Goal: Transaction & Acquisition: Purchase product/service

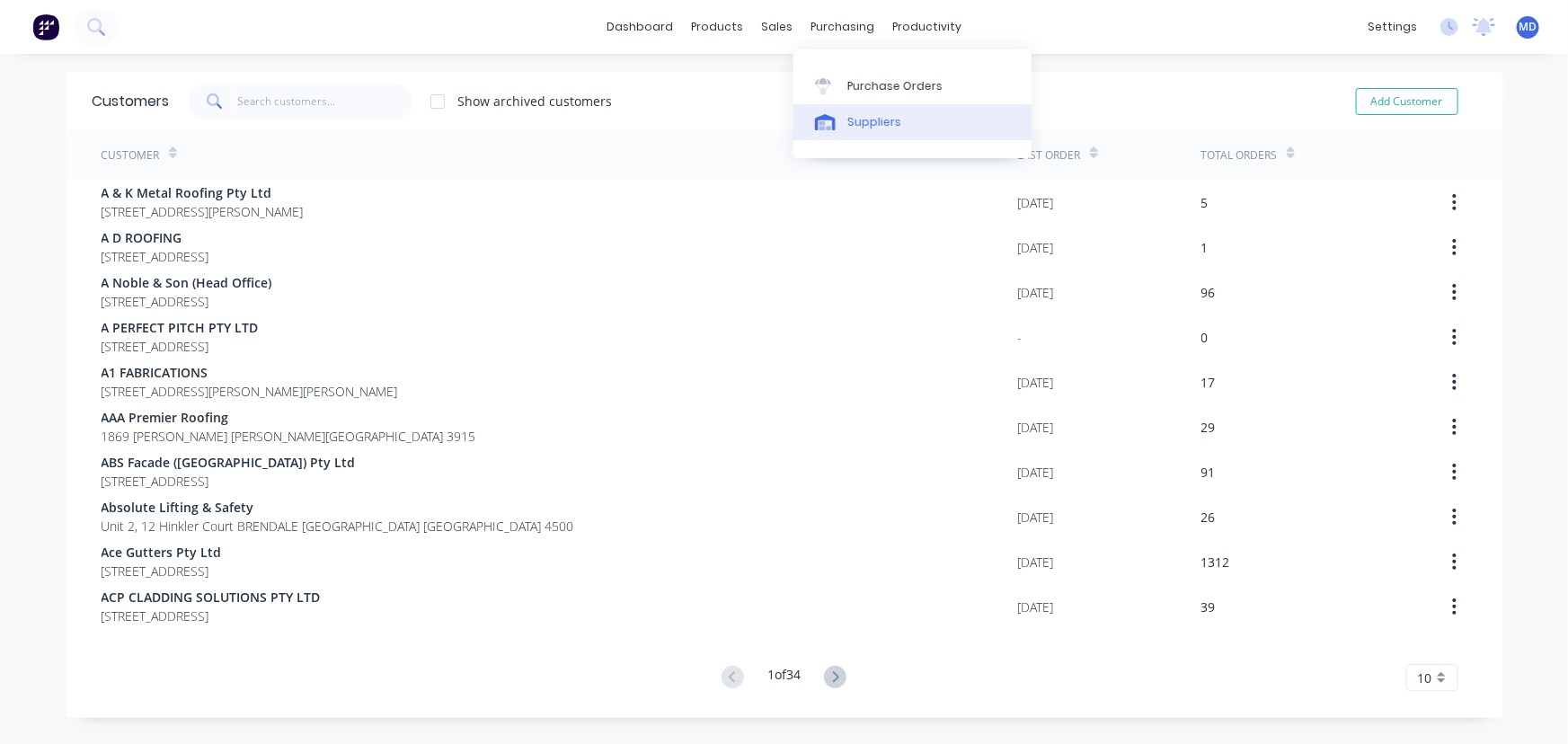
click at [867, 121] on div "Suppliers" at bounding box center [875, 122] width 54 height 16
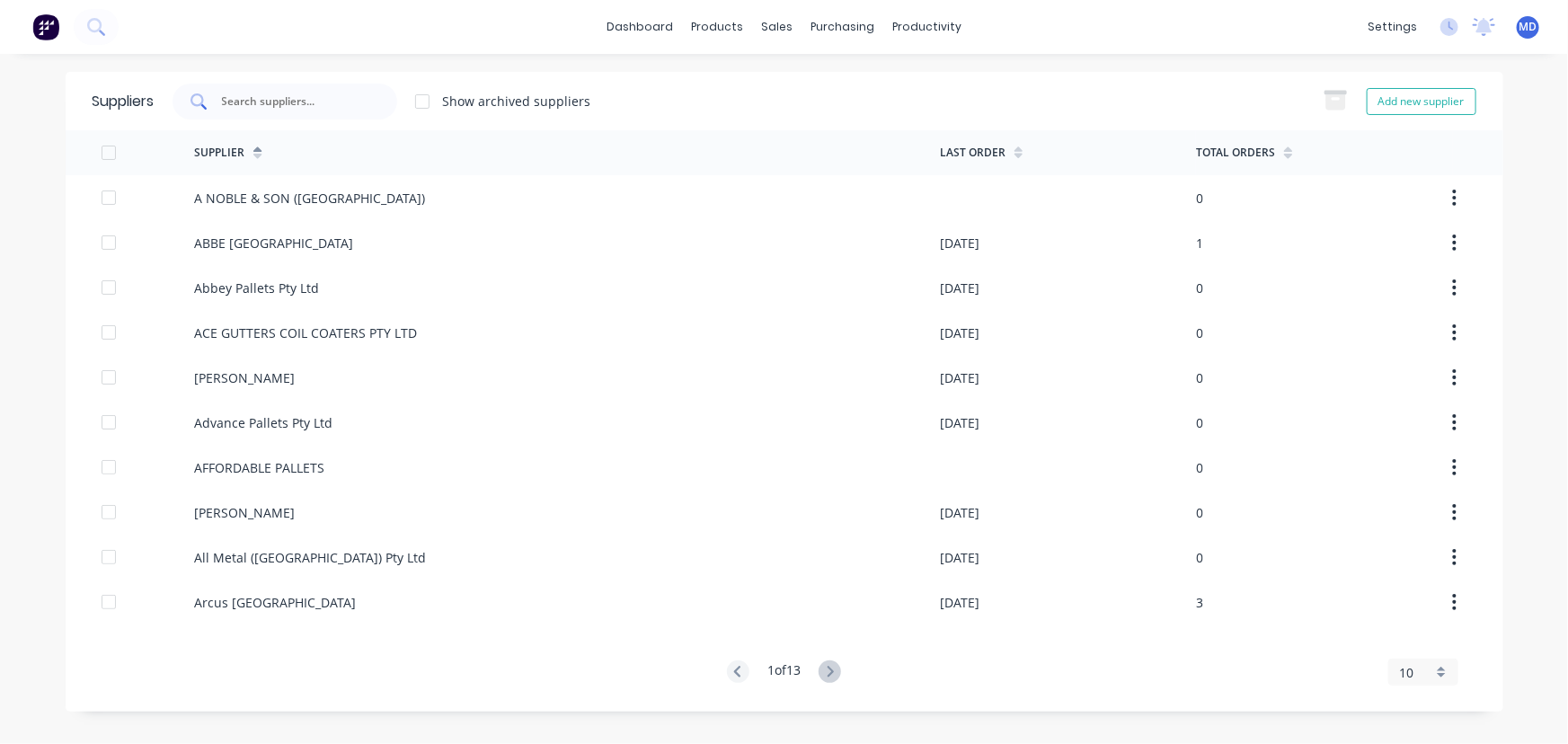
click at [300, 89] on div at bounding box center [285, 101] width 224 height 35
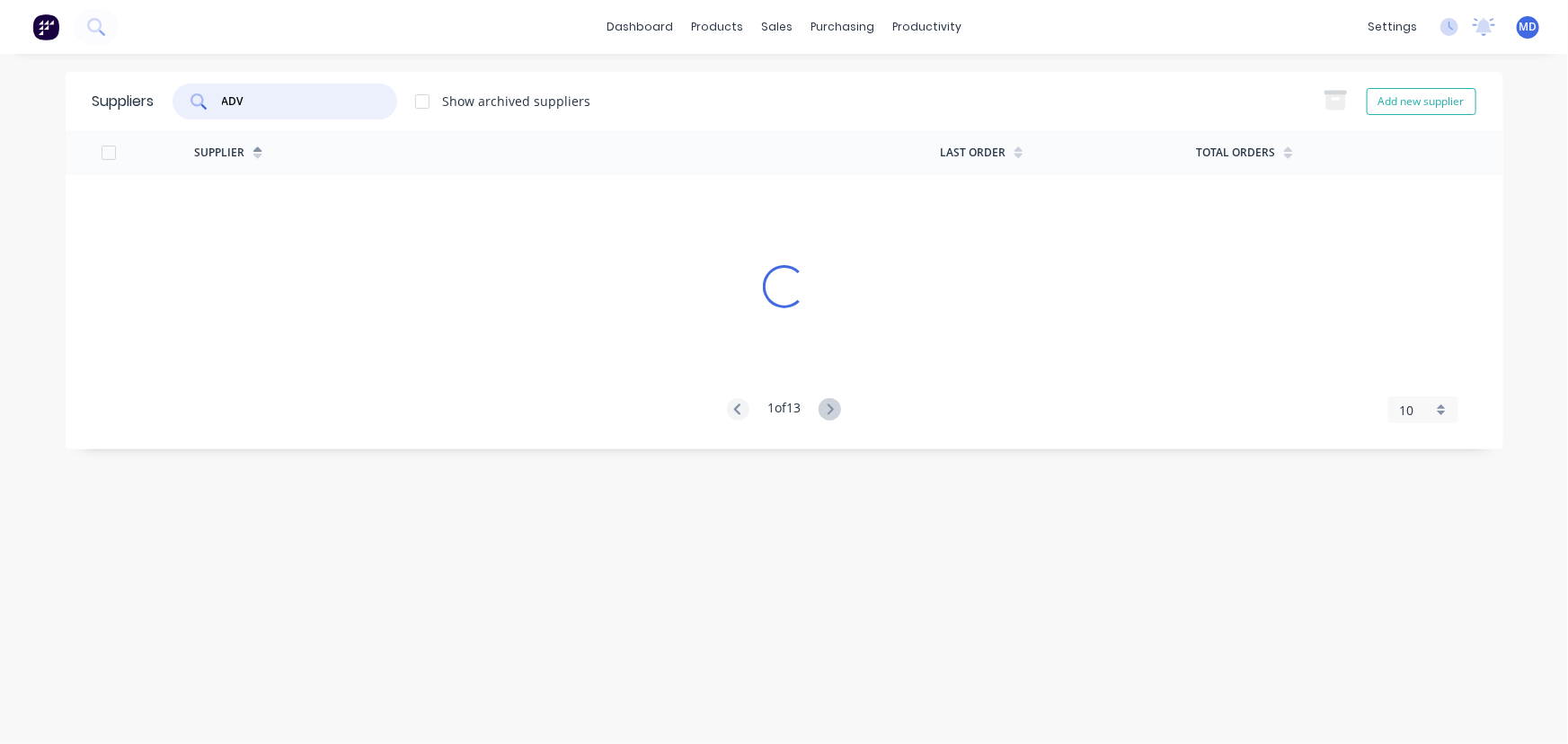
type input "ADV"
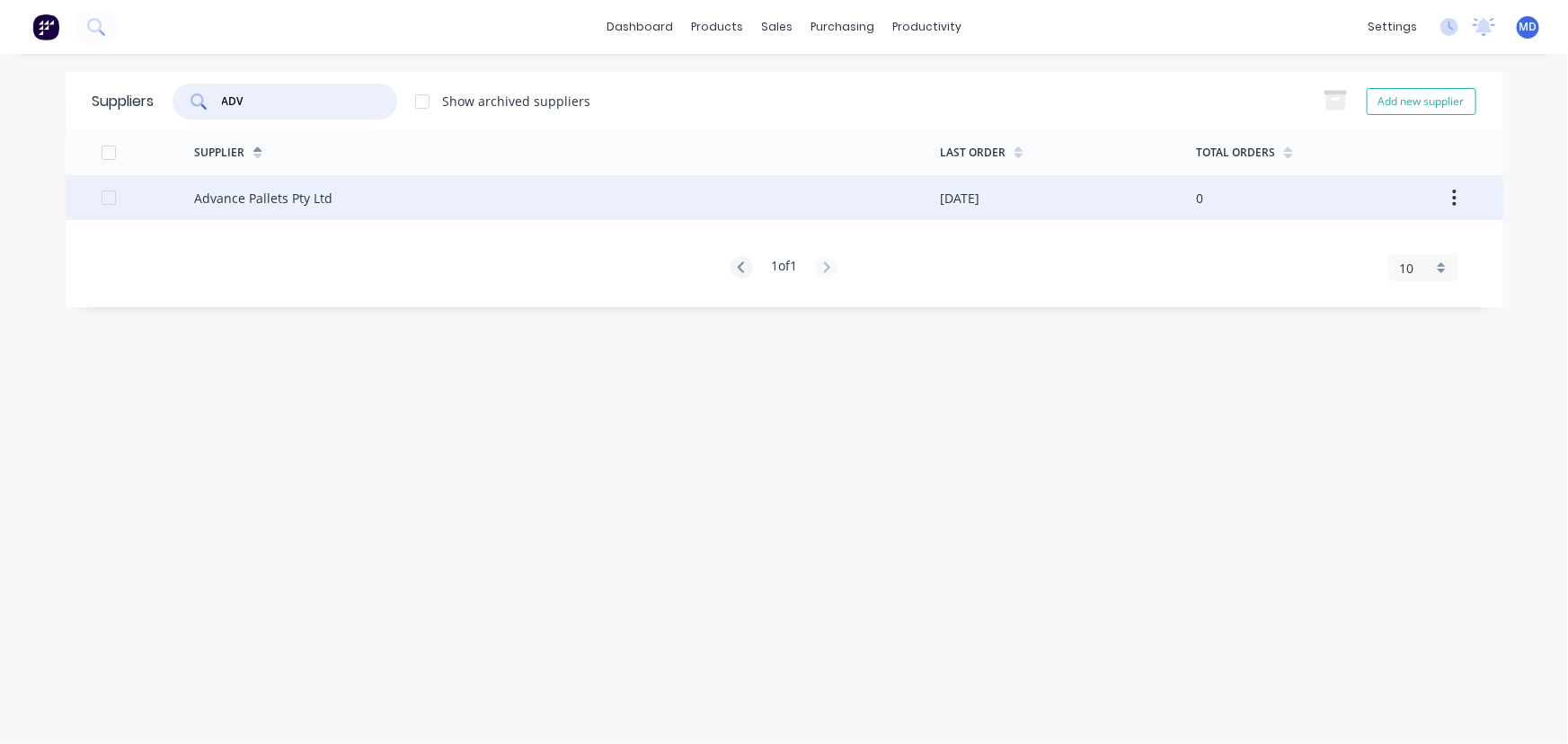
click at [250, 195] on div "Advance Pallets Pty Ltd" at bounding box center [263, 198] width 138 height 19
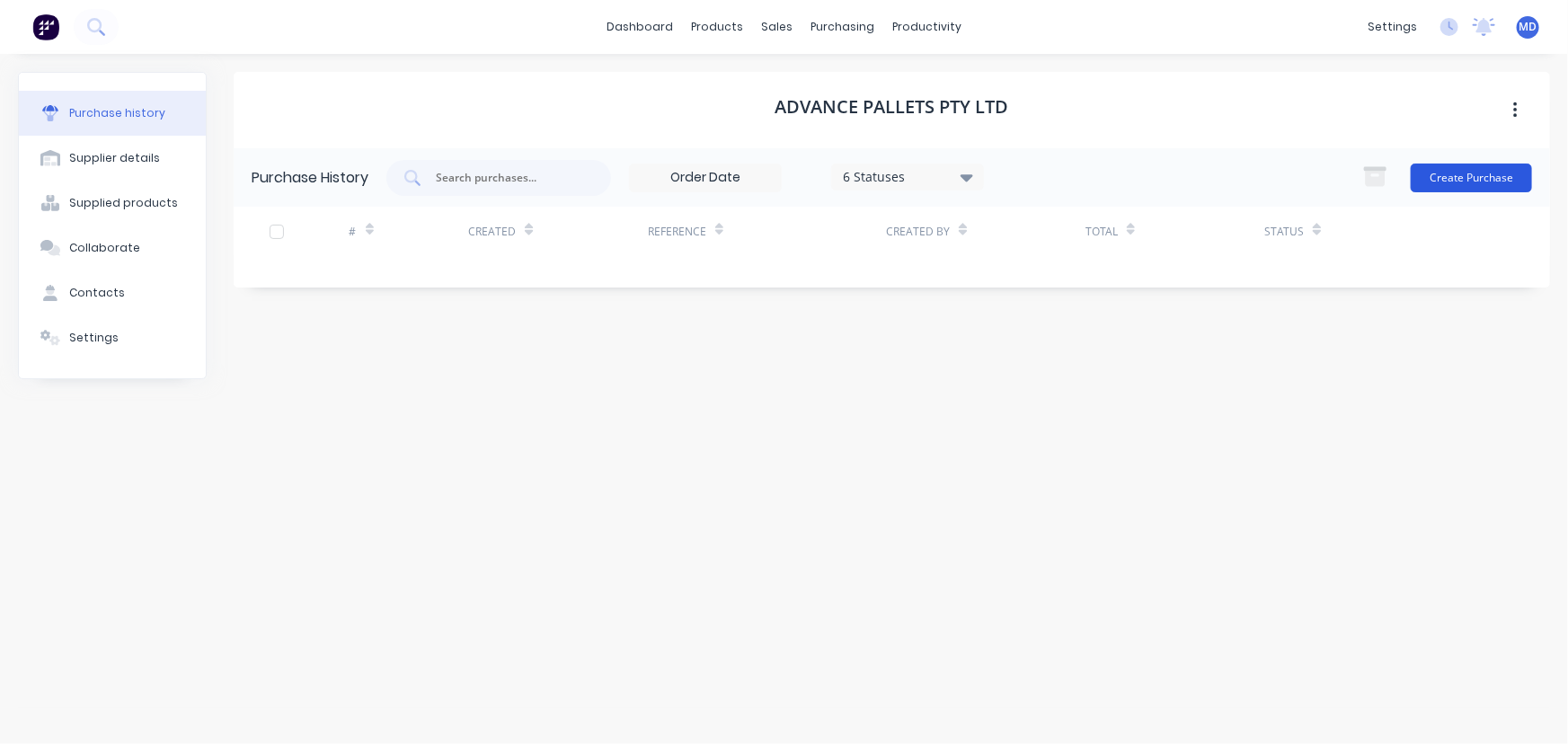
click at [1484, 171] on button "Create Purchase" at bounding box center [1471, 178] width 122 height 29
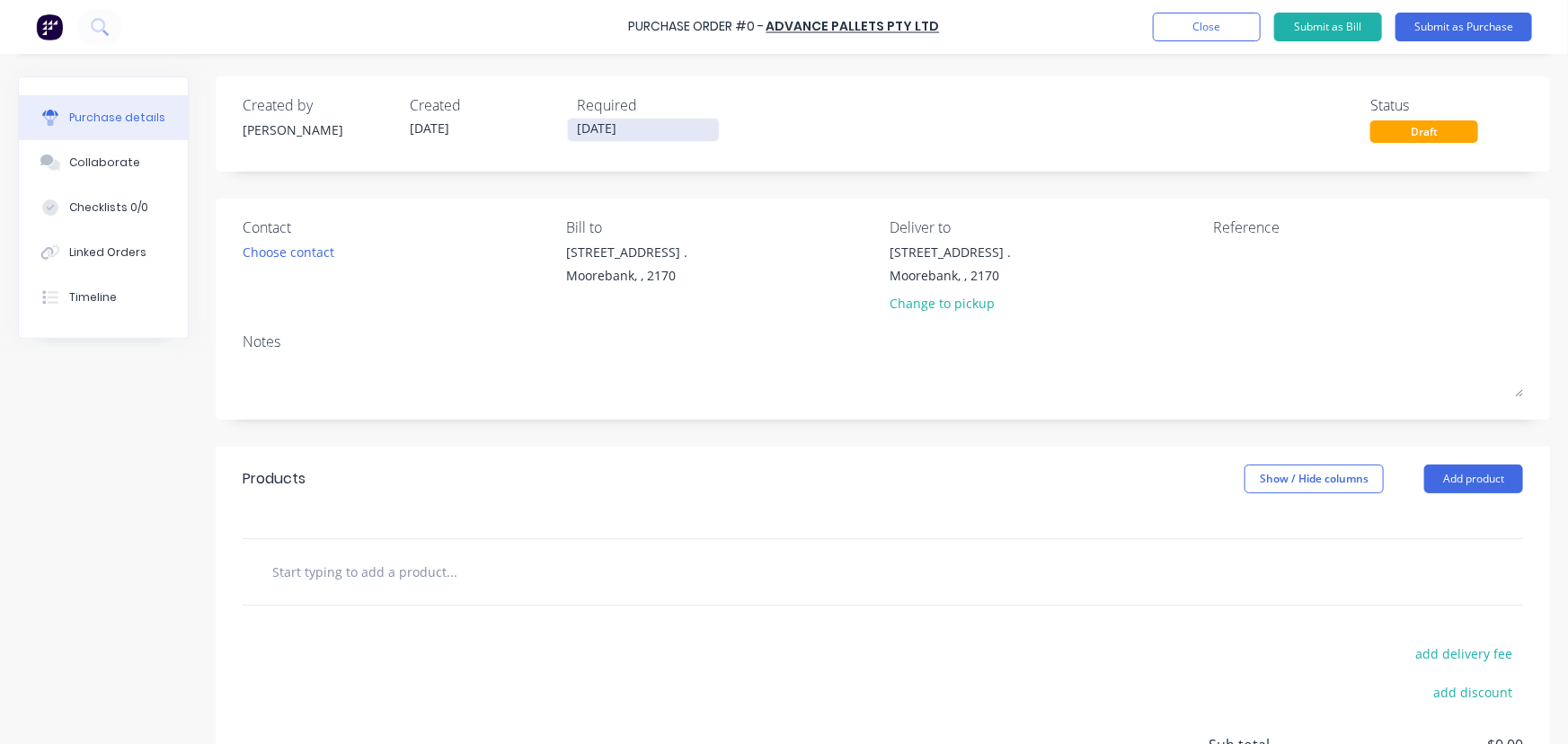
click at [579, 131] on input "[DATE]" at bounding box center [643, 129] width 151 height 22
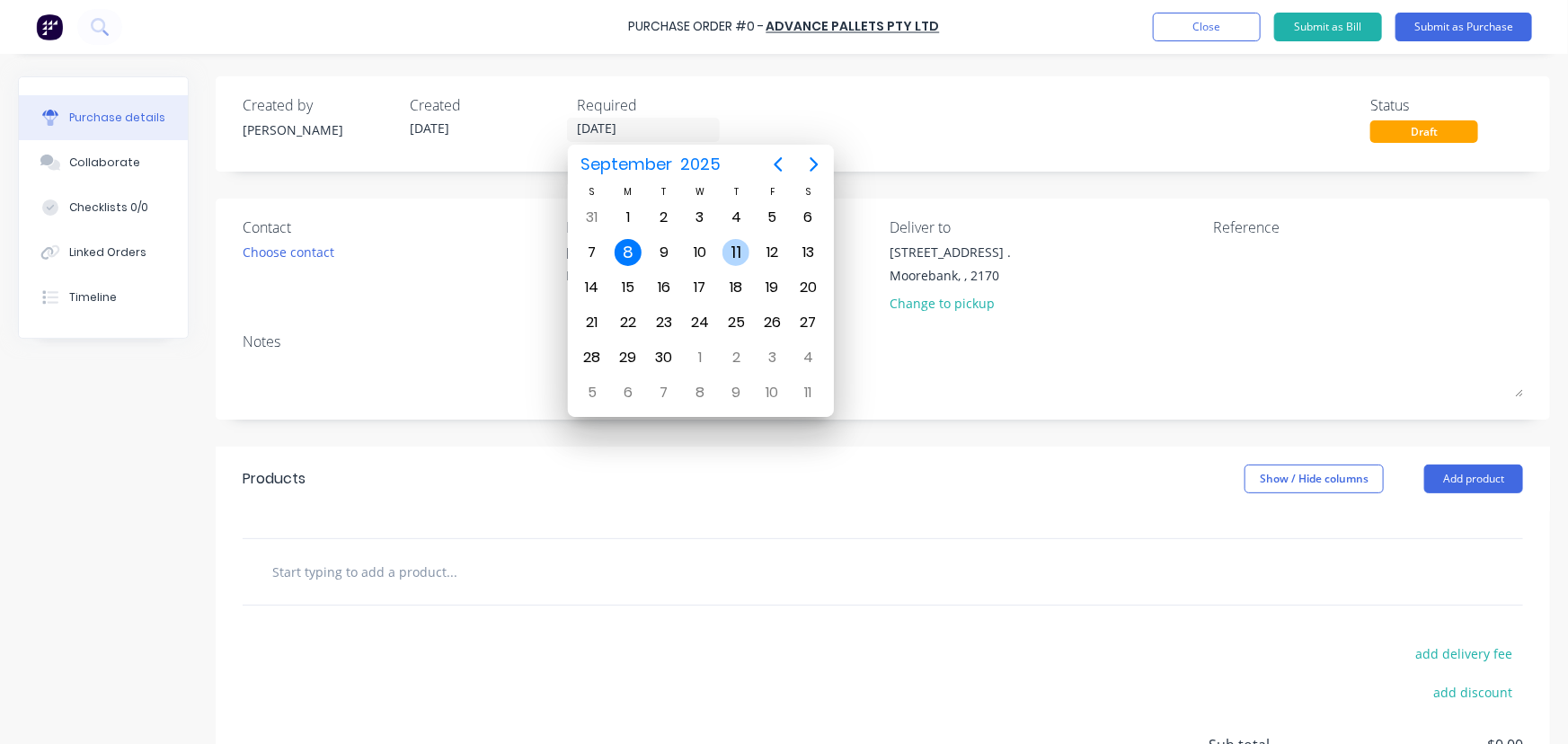
click at [737, 245] on div "11" at bounding box center [736, 252] width 27 height 27
type input "[DATE]"
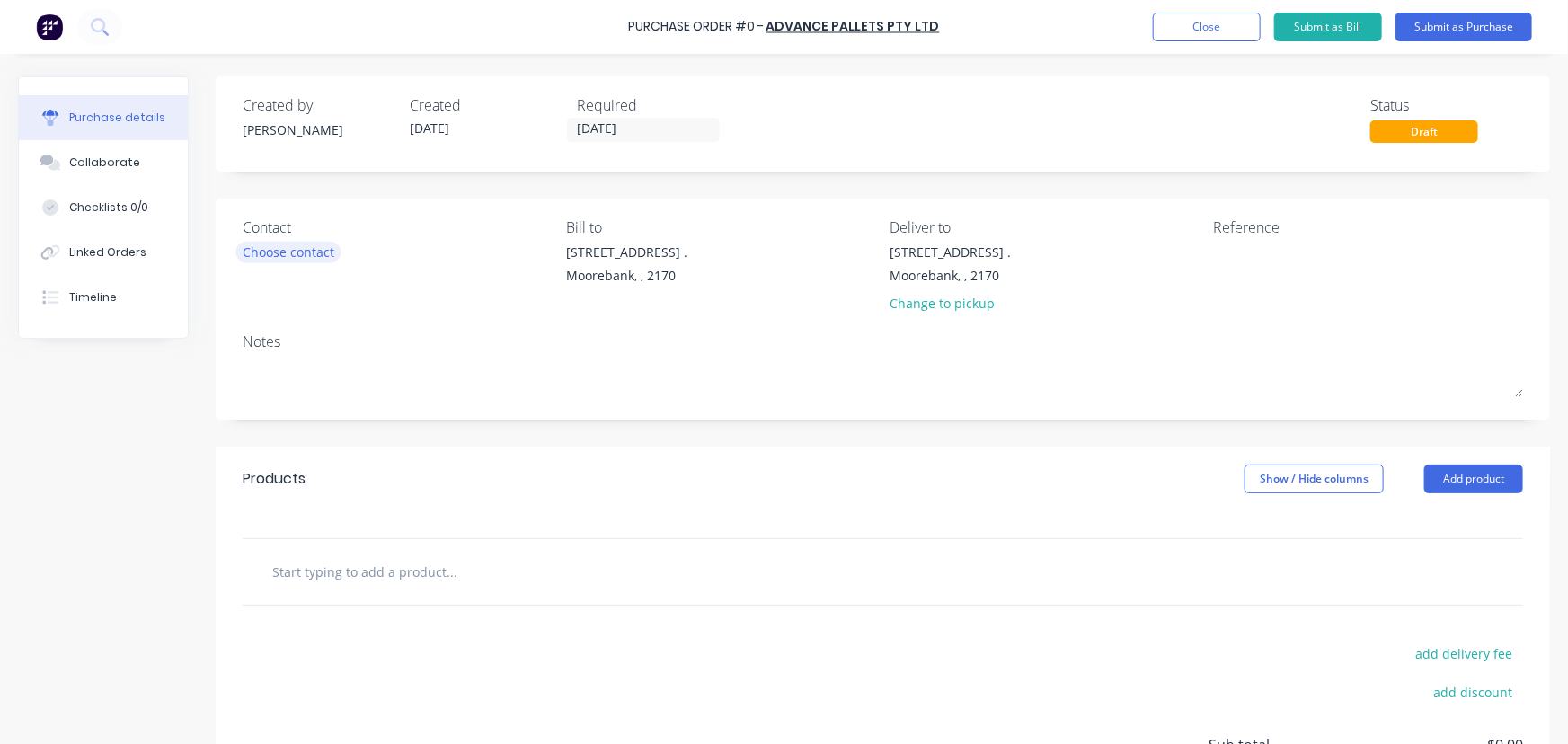
click at [294, 251] on div "Choose contact" at bounding box center [289, 252] width 92 height 19
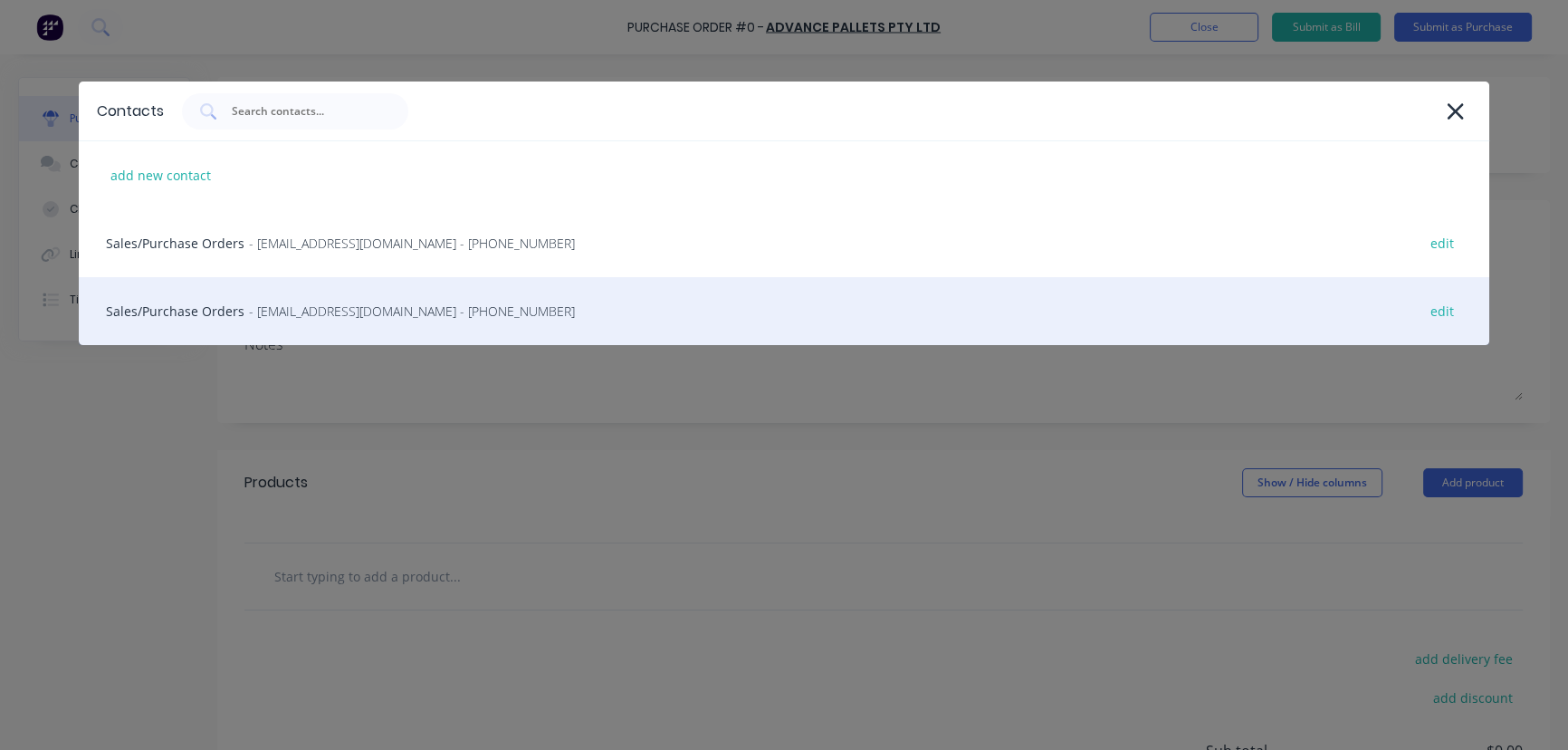
click at [181, 305] on div "Sales/Purchase Orders - [EMAIL_ADDRESS][DOMAIN_NAME] - [PHONE_NUMBER] edit" at bounding box center [784, 311] width 1411 height 68
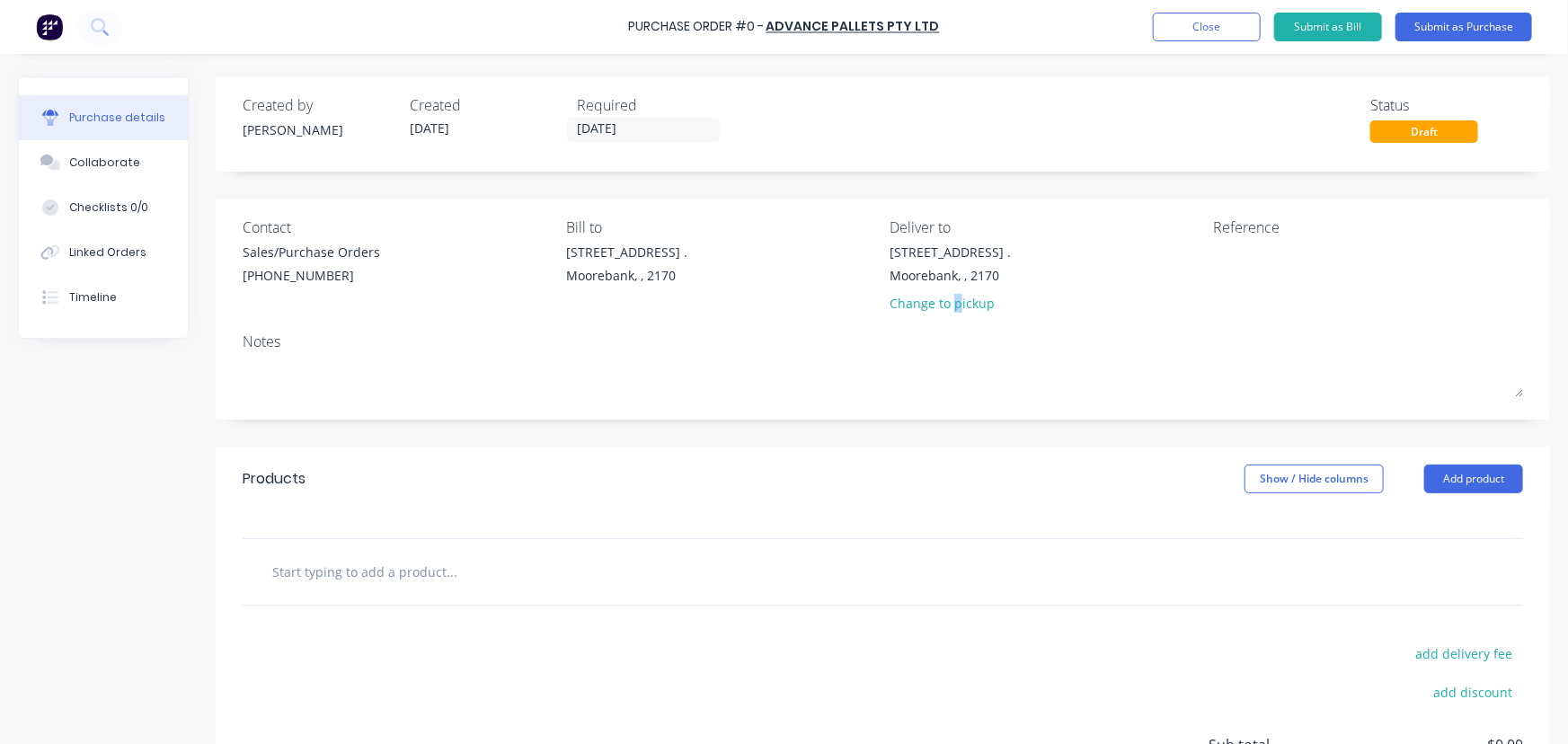
click at [950, 302] on div "Change to pickup" at bounding box center [950, 303] width 122 height 19
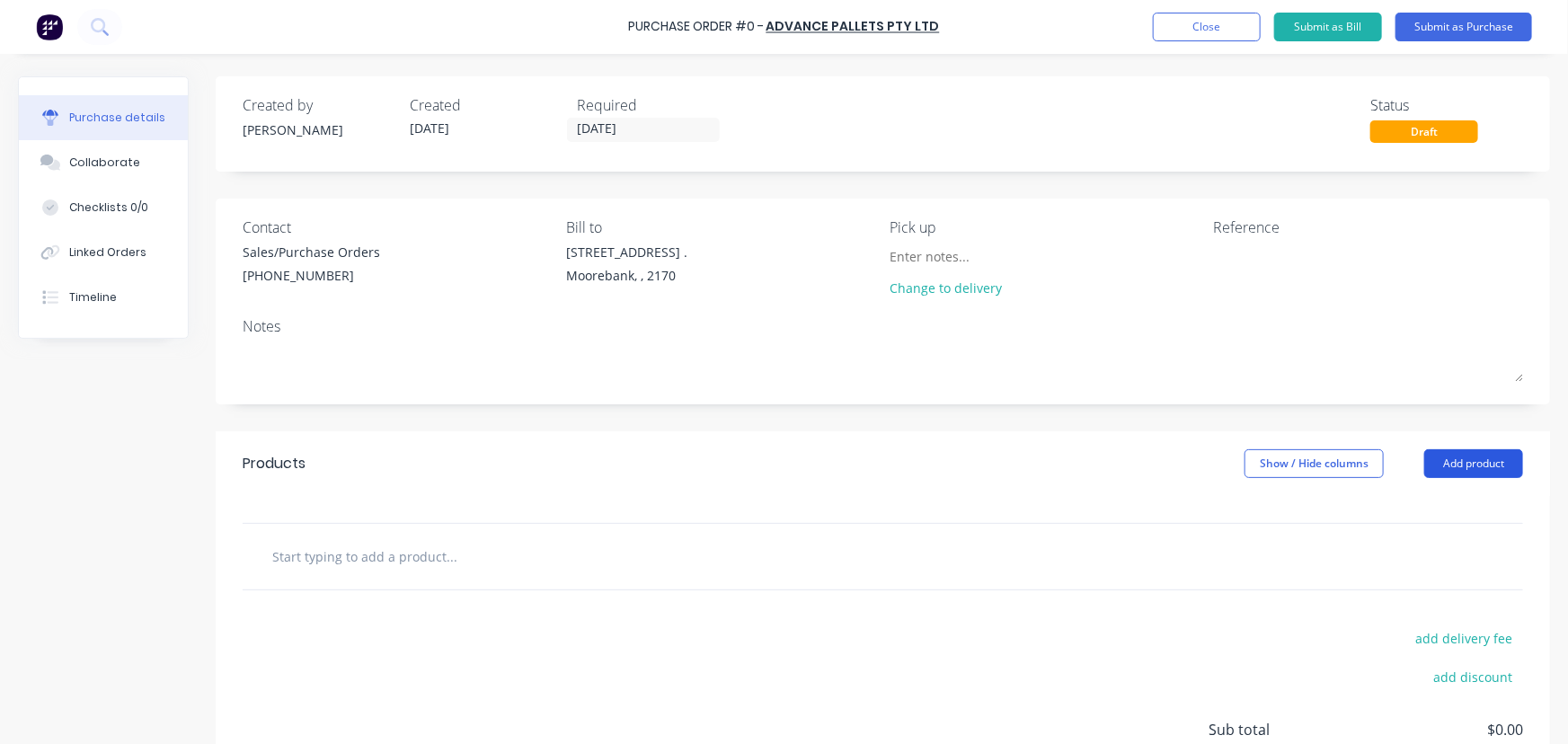
click at [1469, 459] on button "Add product" at bounding box center [1473, 464] width 99 height 29
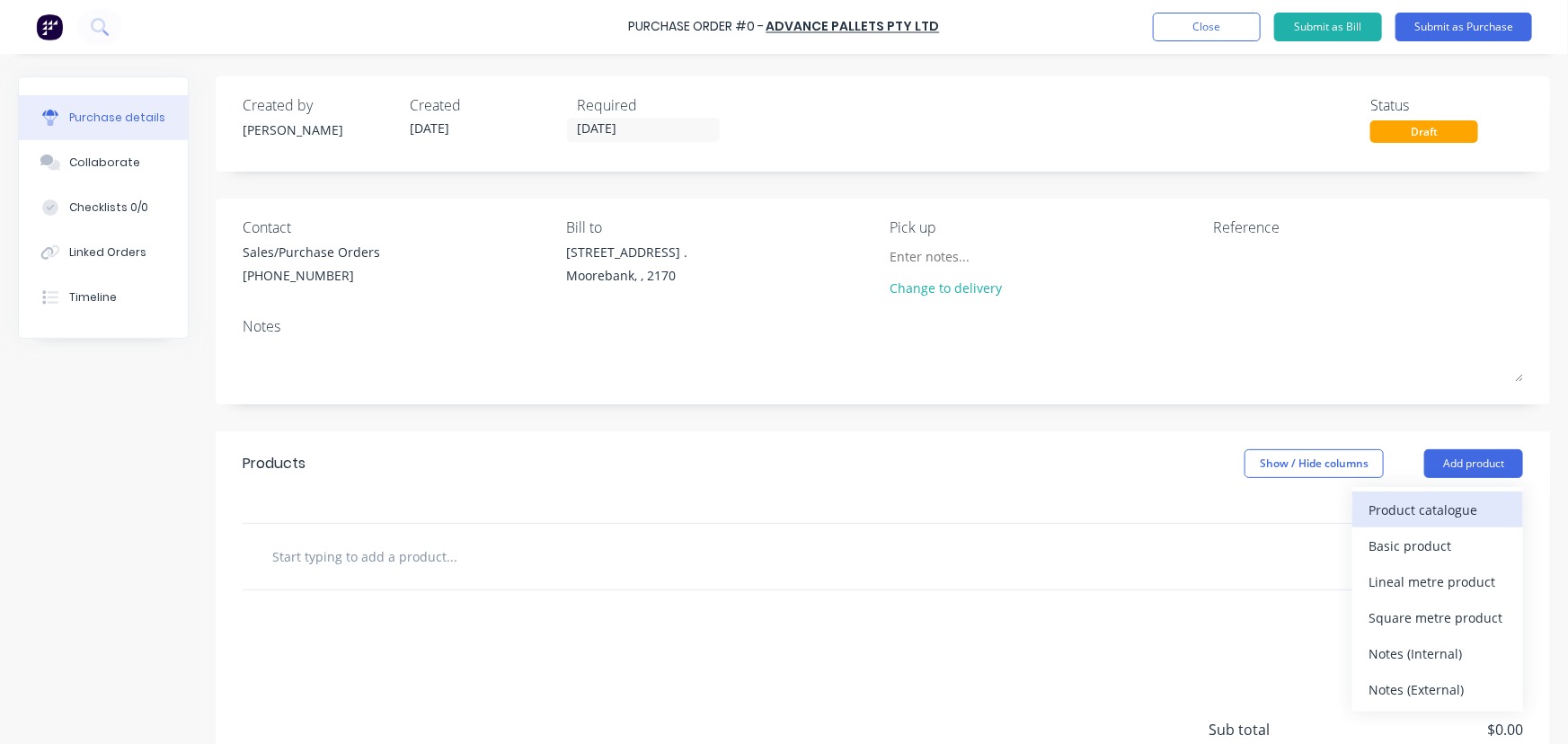
click at [1450, 507] on div "Product catalogue" at bounding box center [1438, 509] width 138 height 26
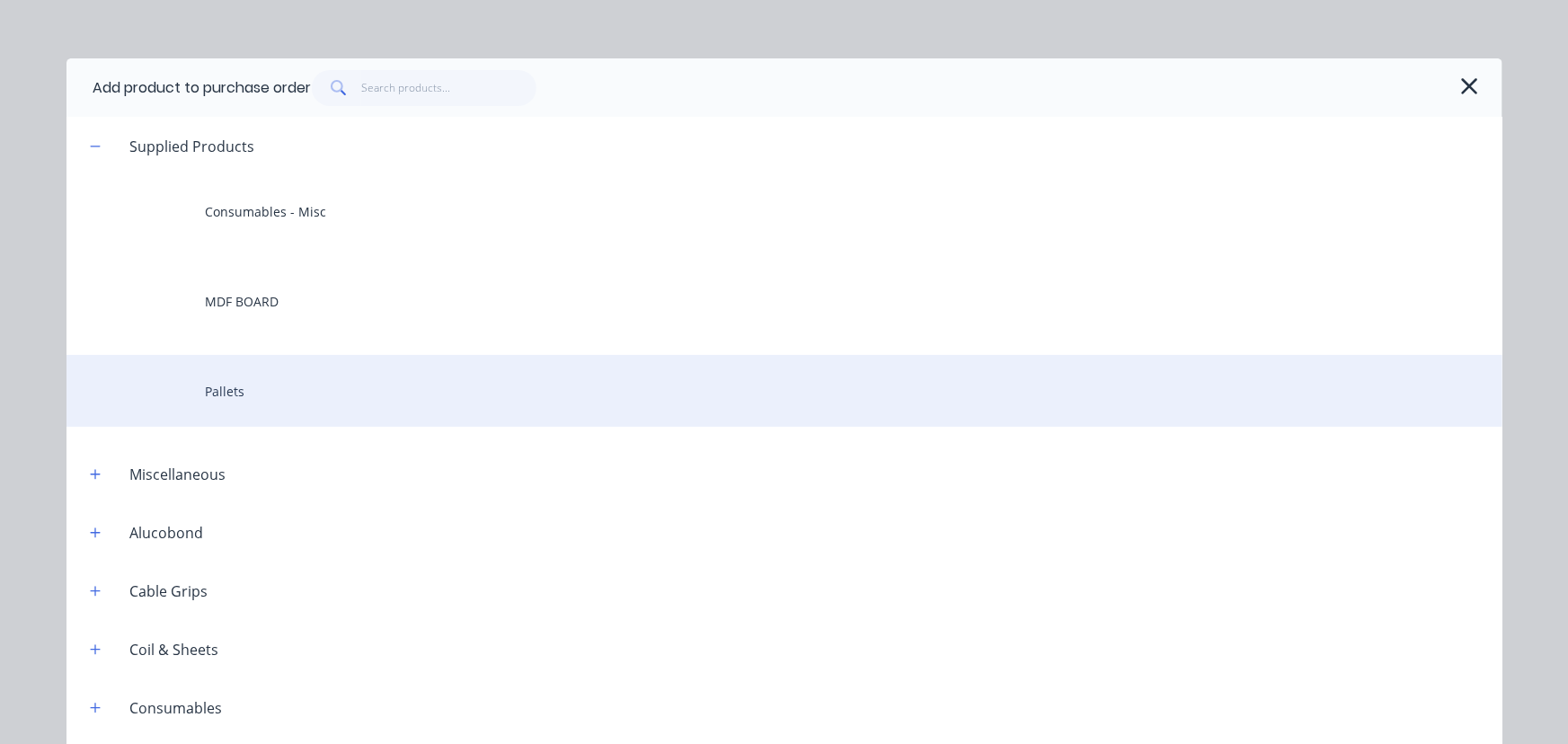
click at [244, 379] on div "Pallets" at bounding box center [784, 390] width 1436 height 72
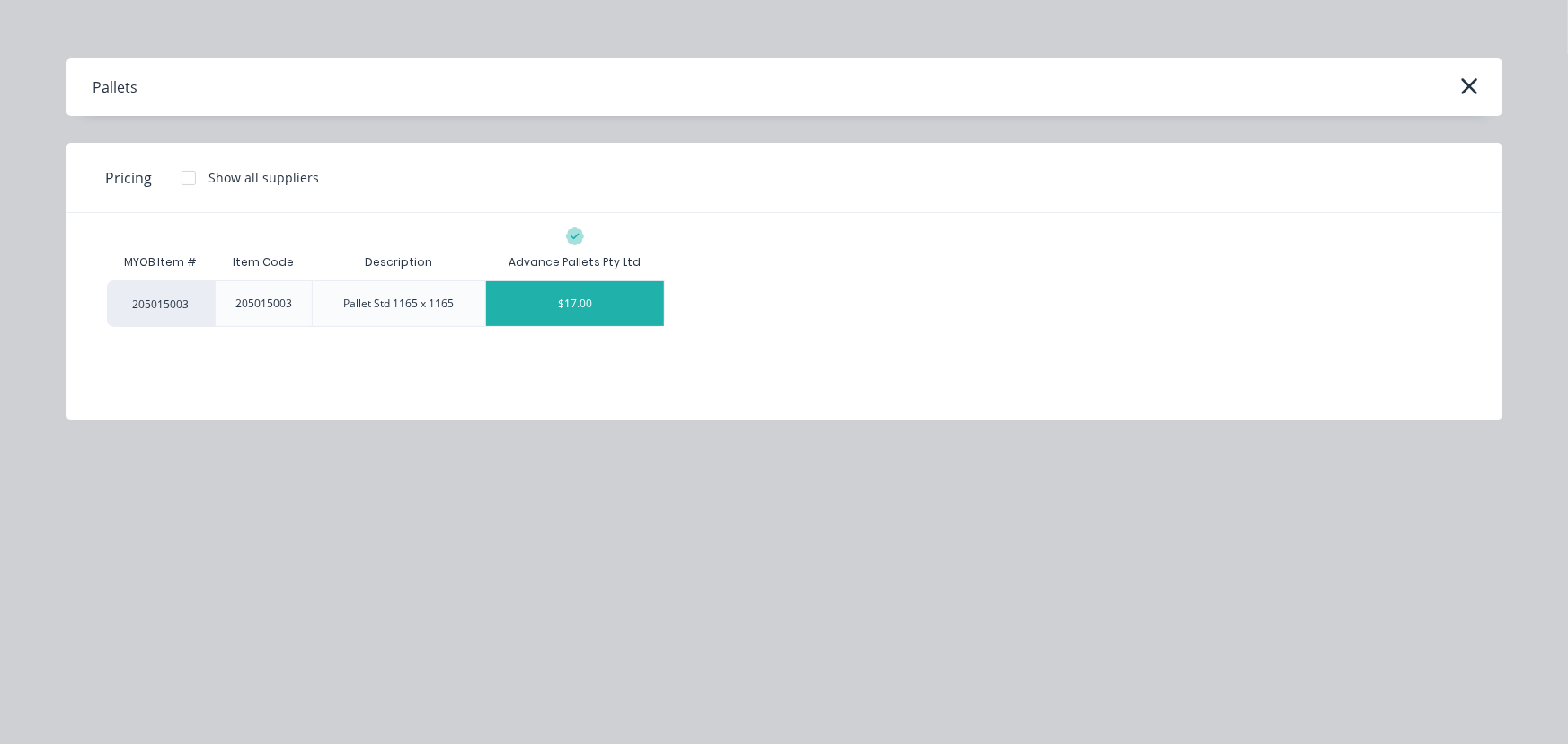
click at [585, 305] on div "$17.00" at bounding box center [575, 303] width 178 height 45
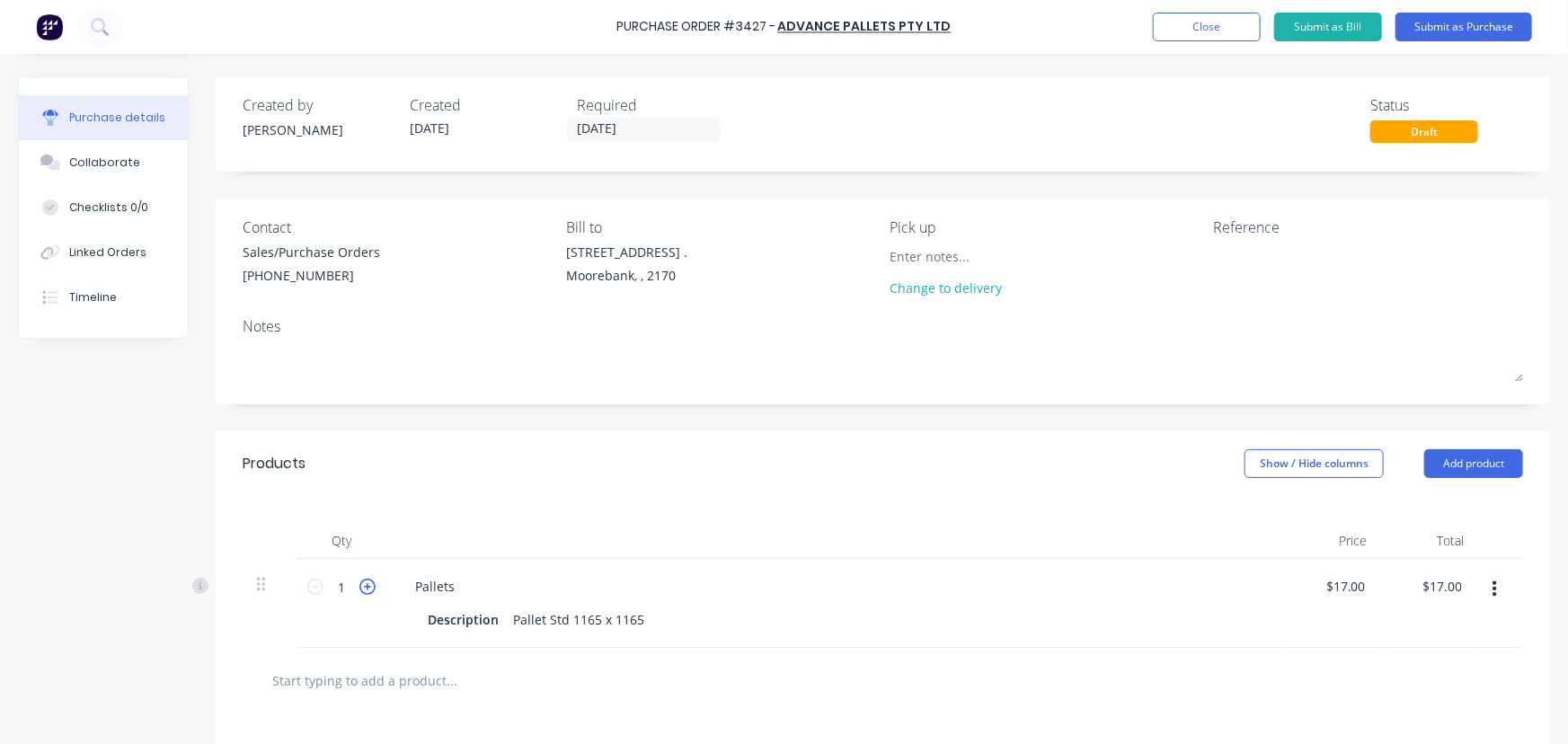
click at [360, 592] on icon at bounding box center [367, 586] width 16 height 16
type input "2"
type input "$34.00"
click at [349, 589] on input "2" at bounding box center [340, 587] width 35 height 27
type input "1"
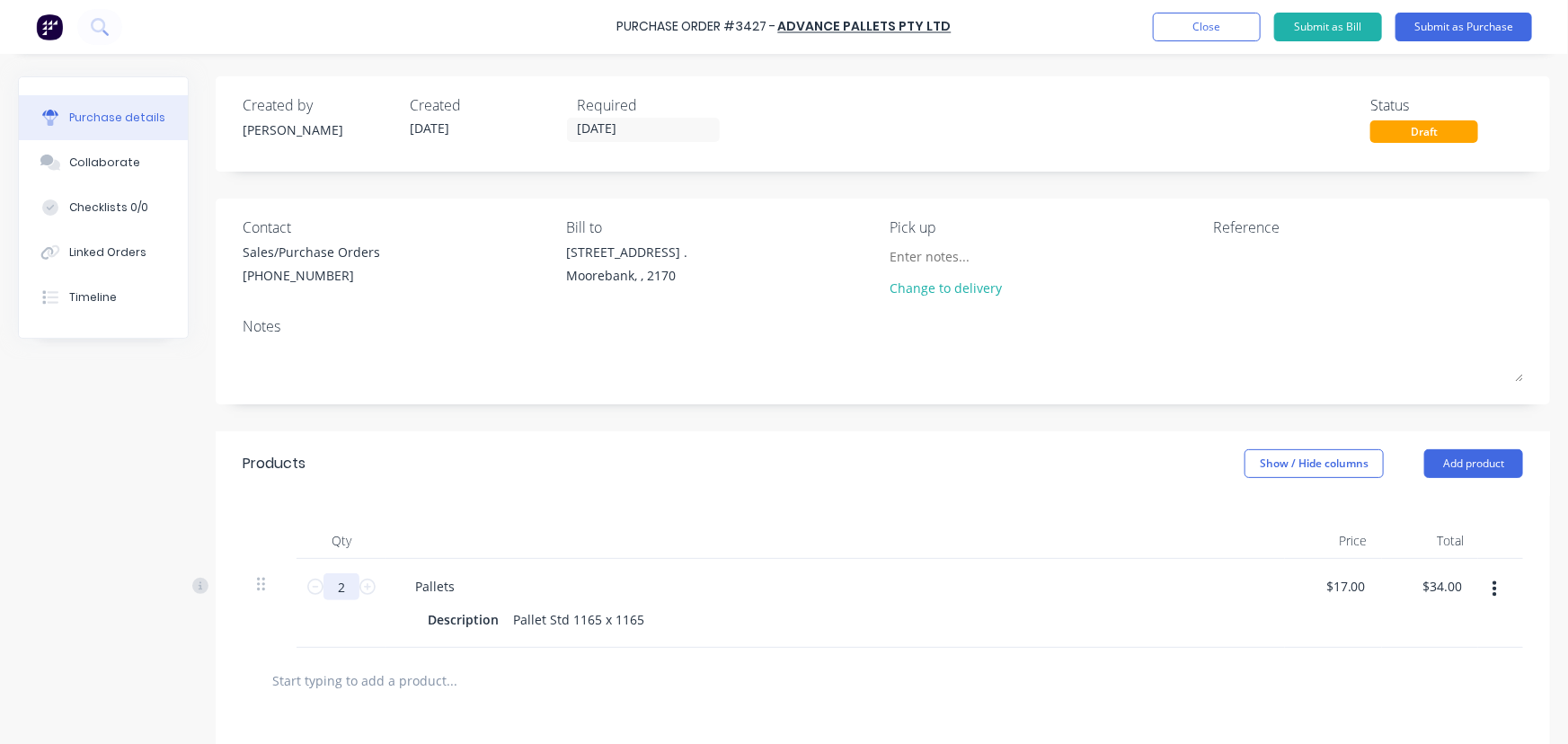
type input "$17.00"
type input "10"
type input "$170.00"
type input "100"
type input "$1,700.00"
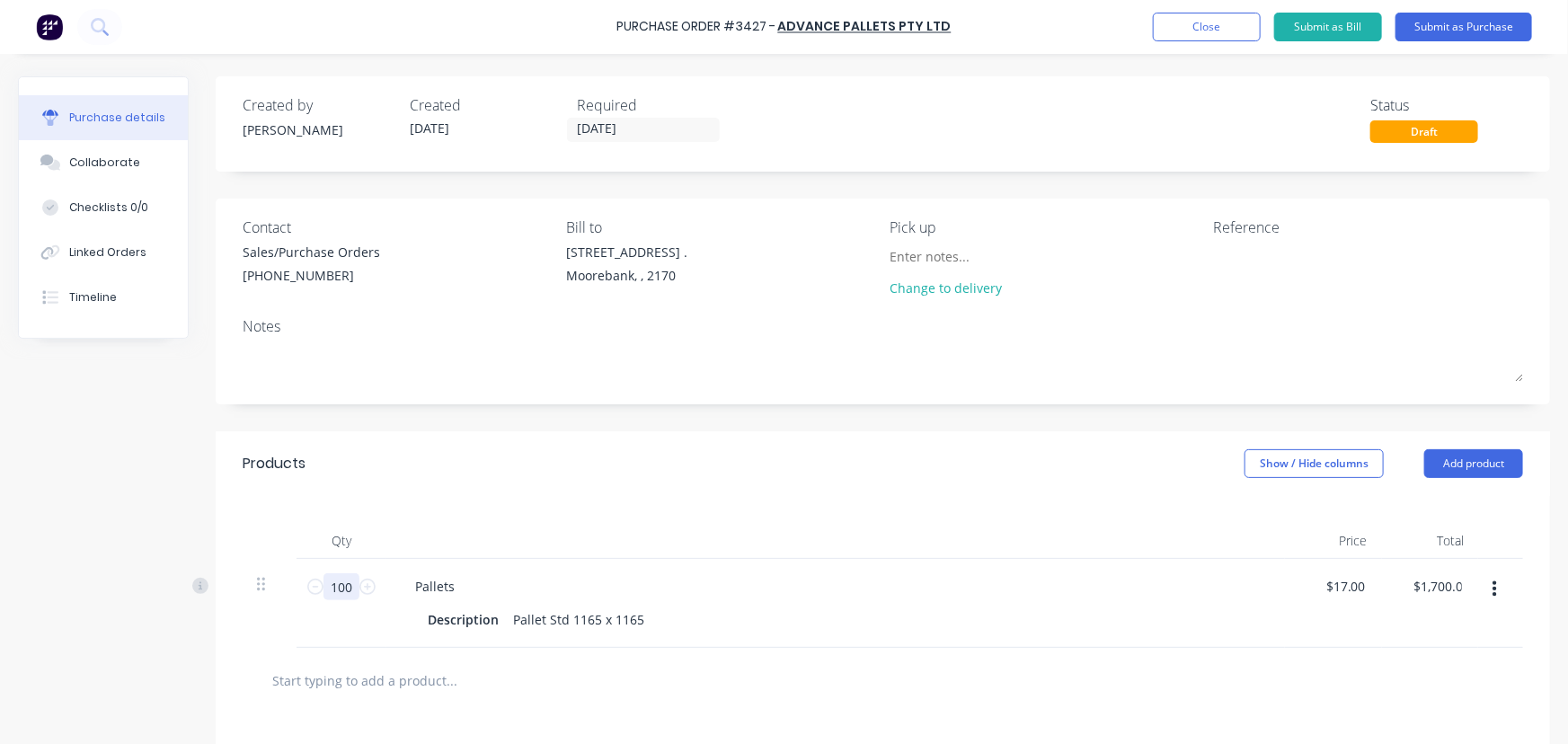
type input "100"
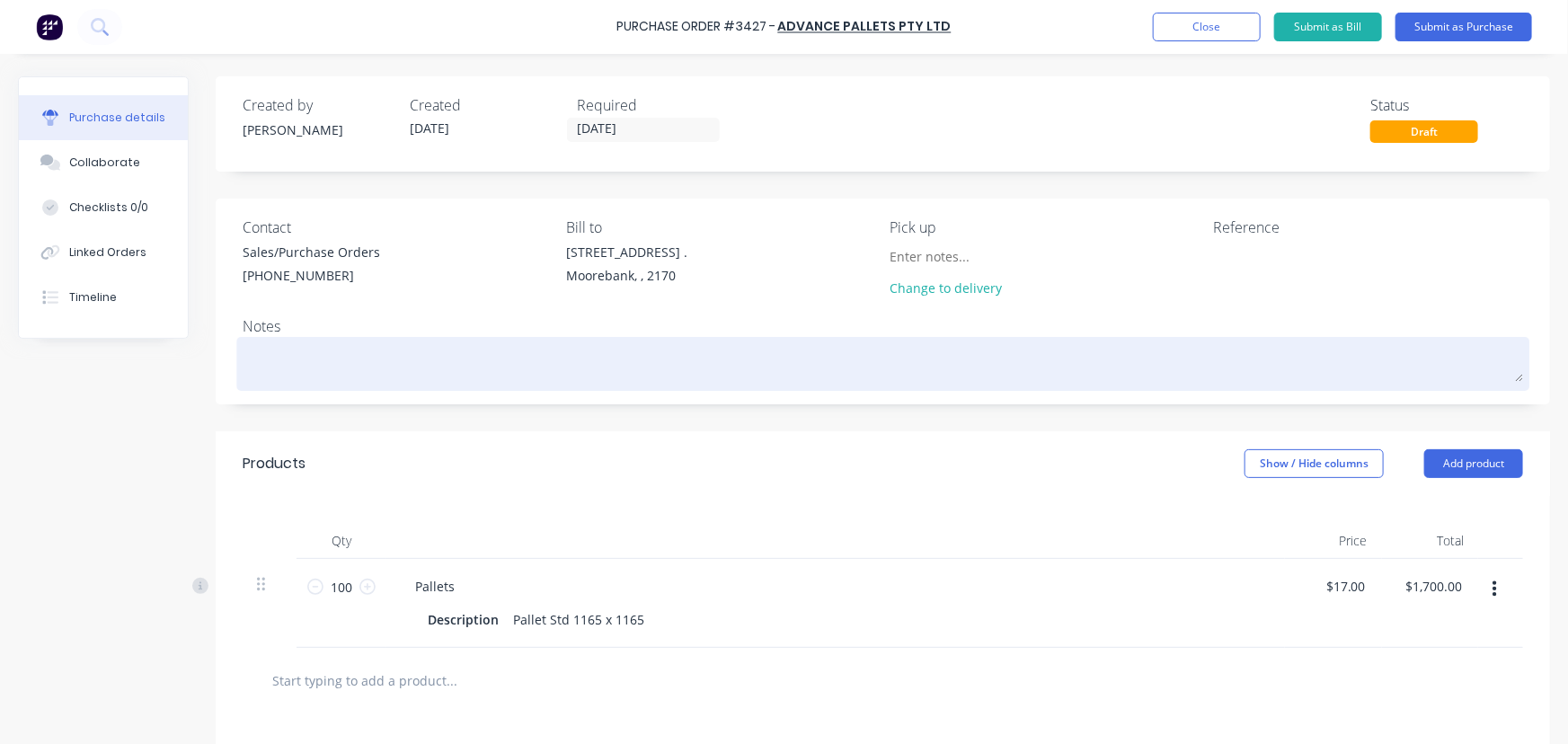
click at [337, 376] on textarea at bounding box center [882, 361] width 1280 height 40
type textarea "x"
type textarea "W"
type textarea "x"
type textarea "WI"
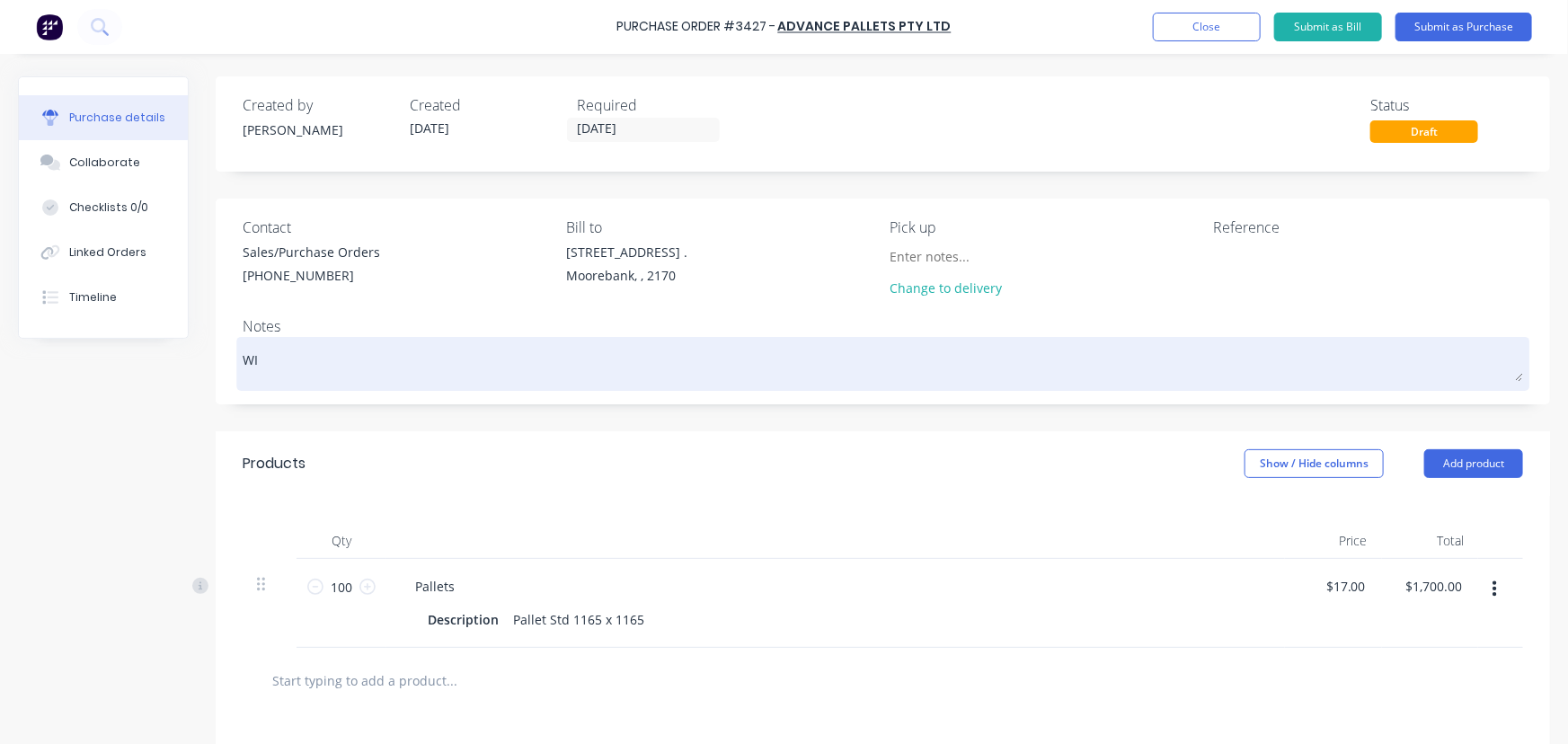
type textarea "x"
type textarea "[PERSON_NAME]"
type textarea "x"
type textarea "WILL"
type textarea "x"
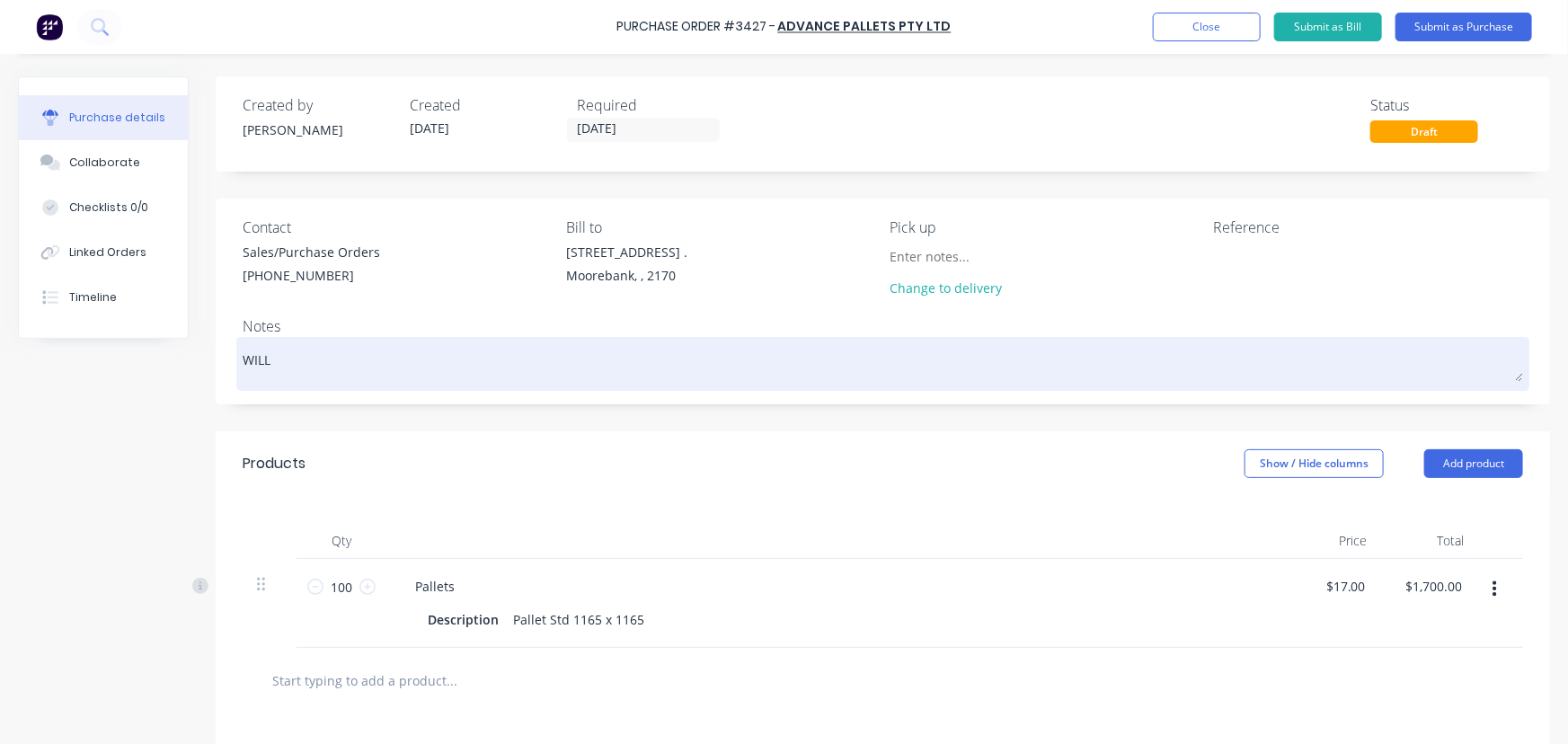
type textarea "WILL"
type textarea "x"
type textarea "WILL P"
type textarea "x"
type textarea "WILL PI"
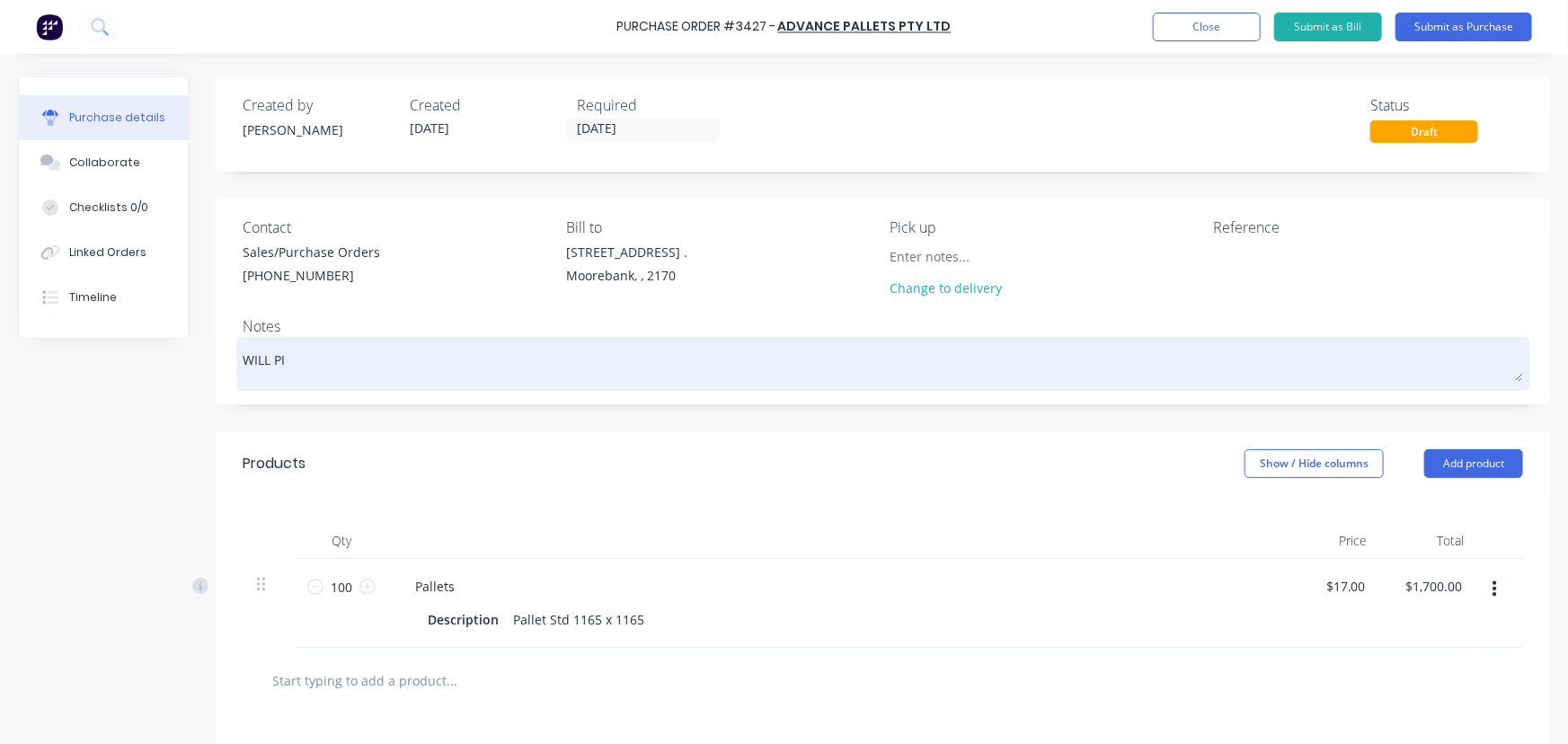
type textarea "x"
type textarea "WILL PIC"
type textarea "x"
type textarea "WILL PICK"
type textarea "x"
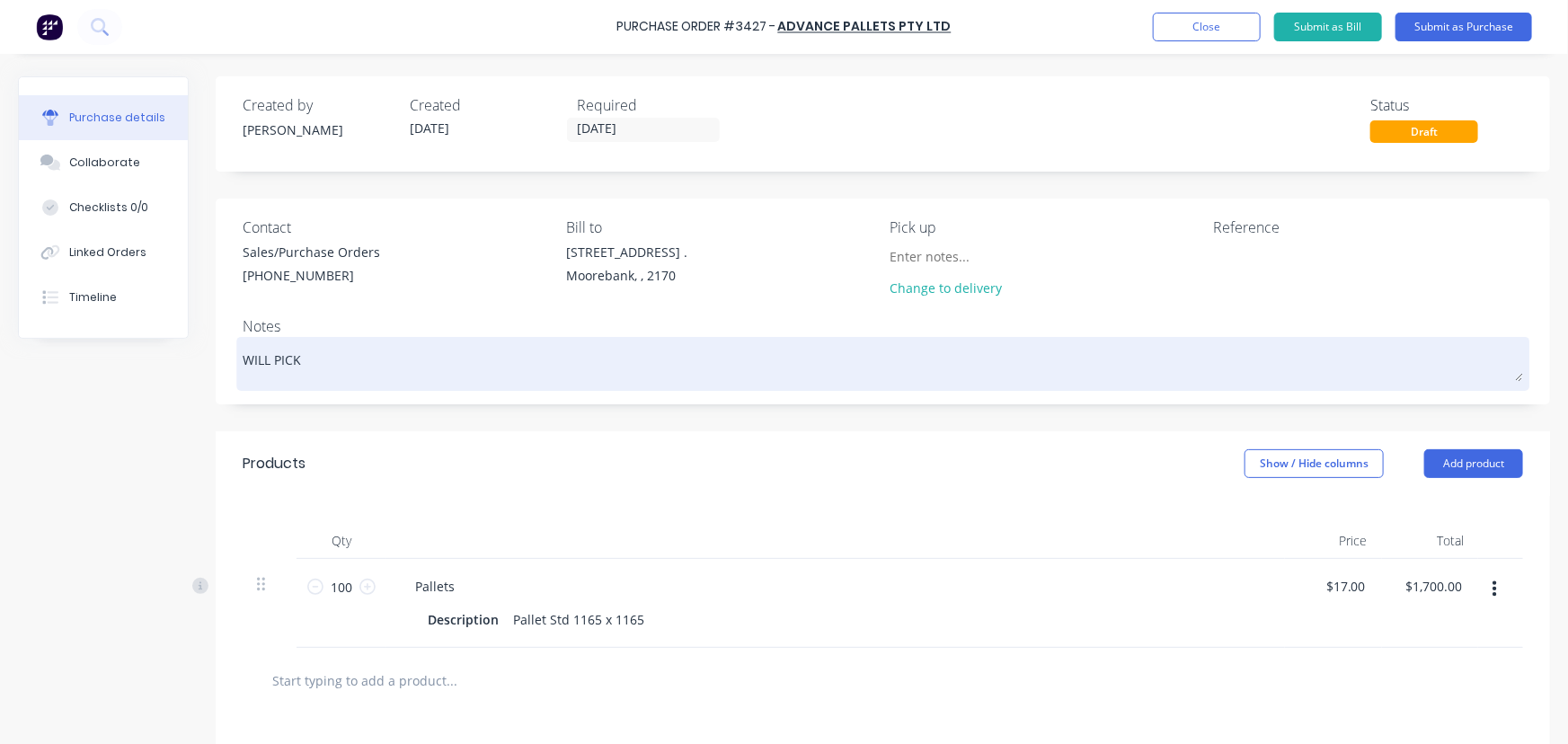
type textarea "WILL PICK"
type textarea "x"
type textarea "WILL PICK U"
type textarea "x"
type textarea "WILL PICK UJ"
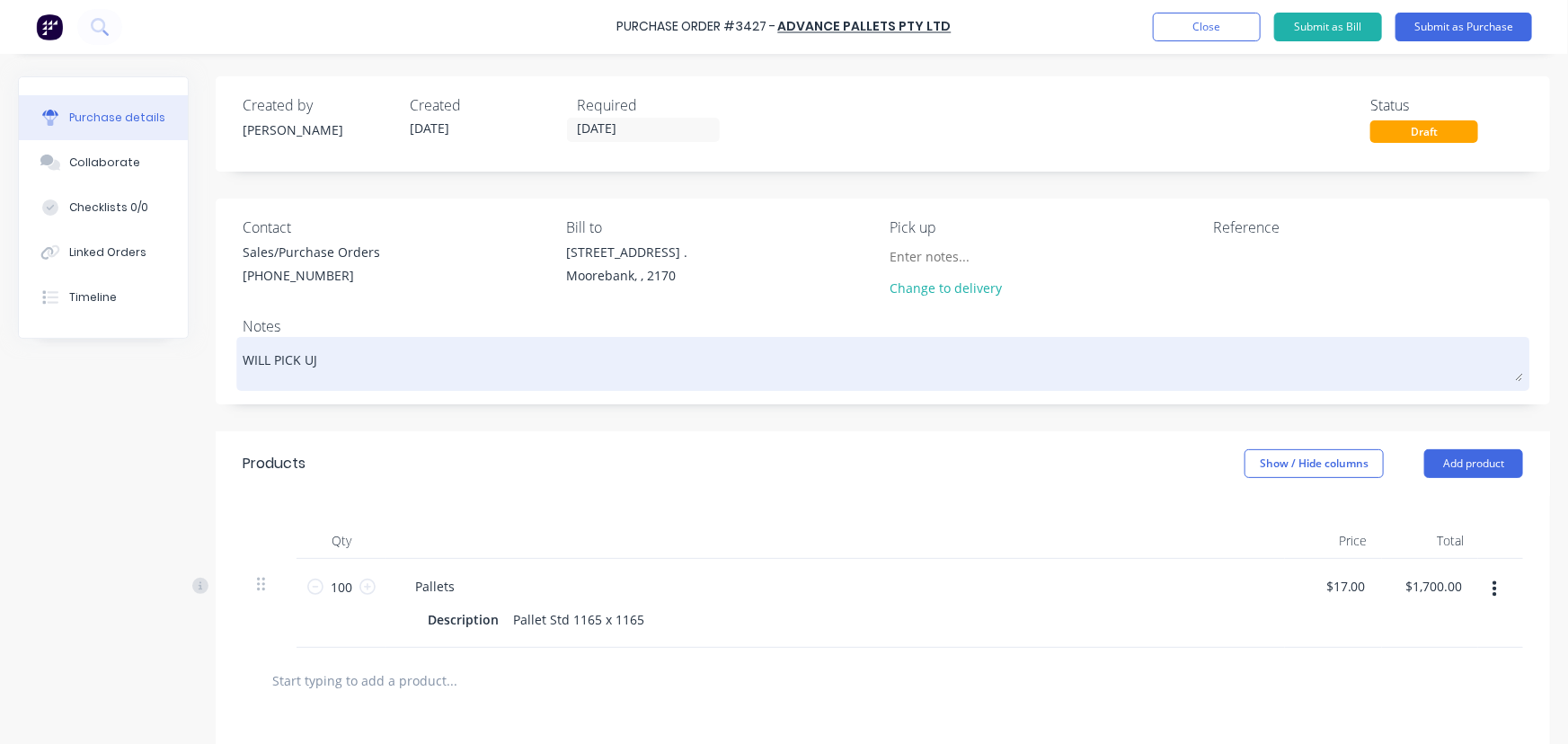
type textarea "x"
type textarea "WILL PICK UJP"
type textarea "x"
type textarea "WILL PICK UJP"
type textarea "x"
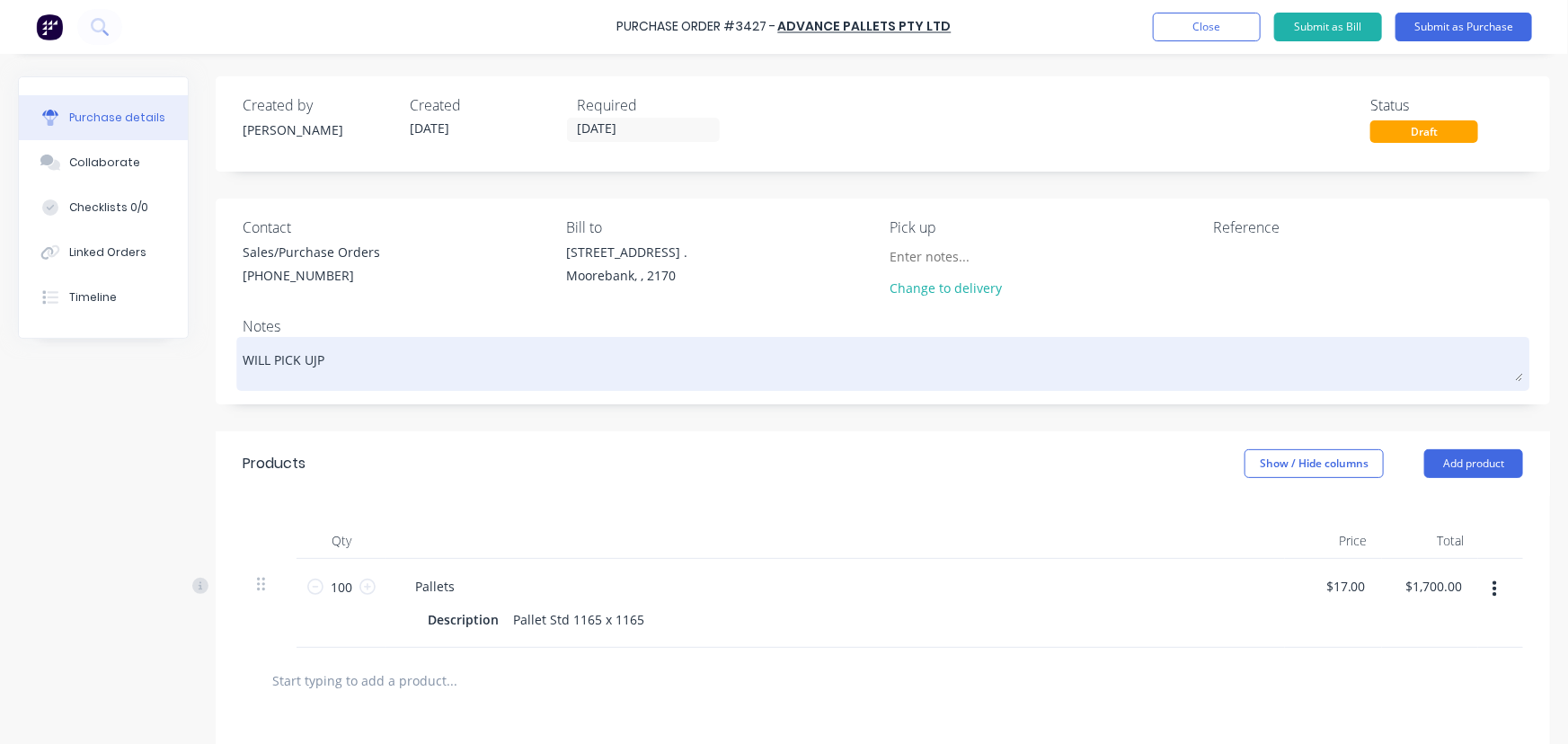
type textarea "WILL PICK UJP"
type textarea "x"
type textarea "WILL PICK UJ"
type textarea "x"
type textarea "WILL PICK U"
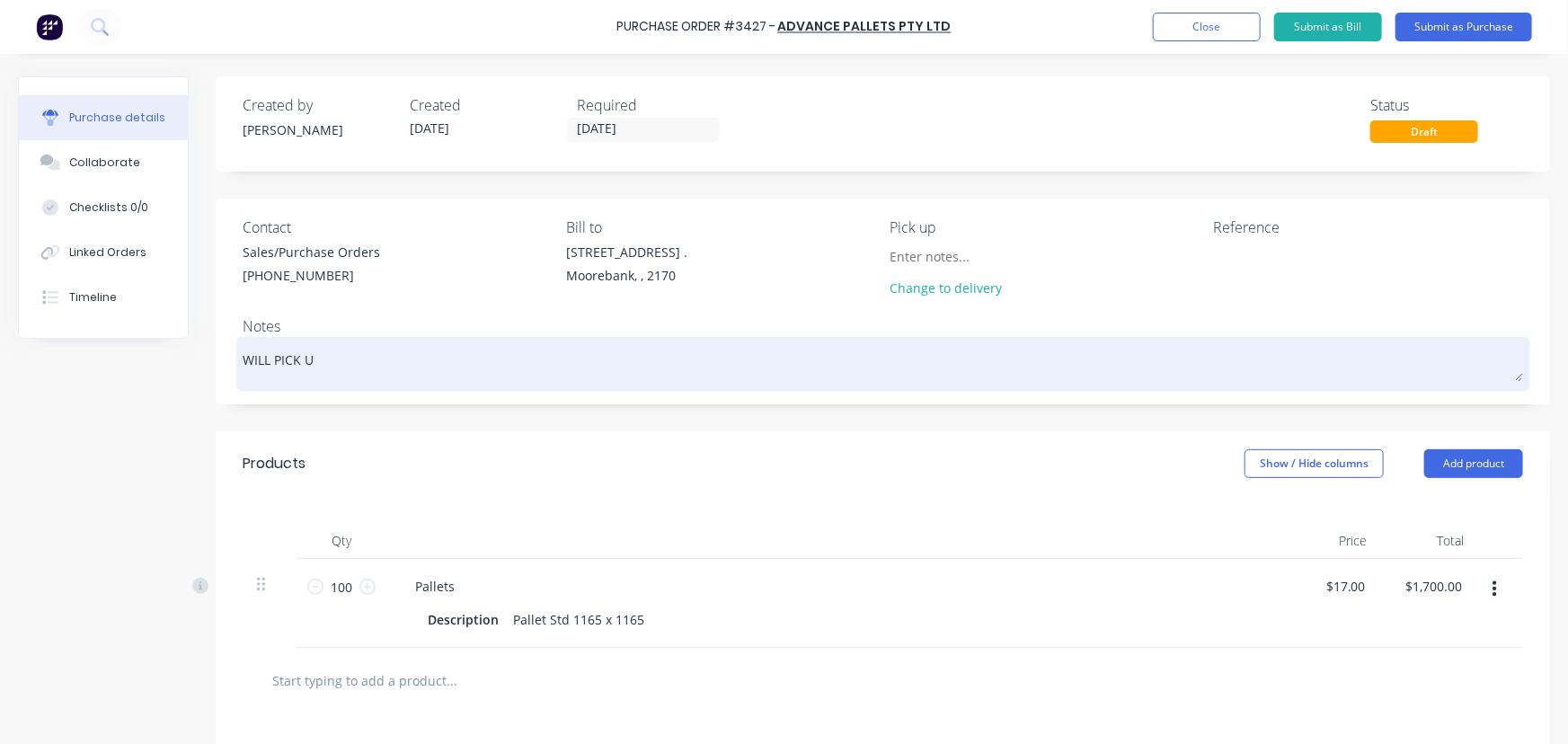
type textarea "x"
type textarea "WILL PICK UP"
type textarea "x"
type textarea "WILL PICK UP"
type textarea "x"
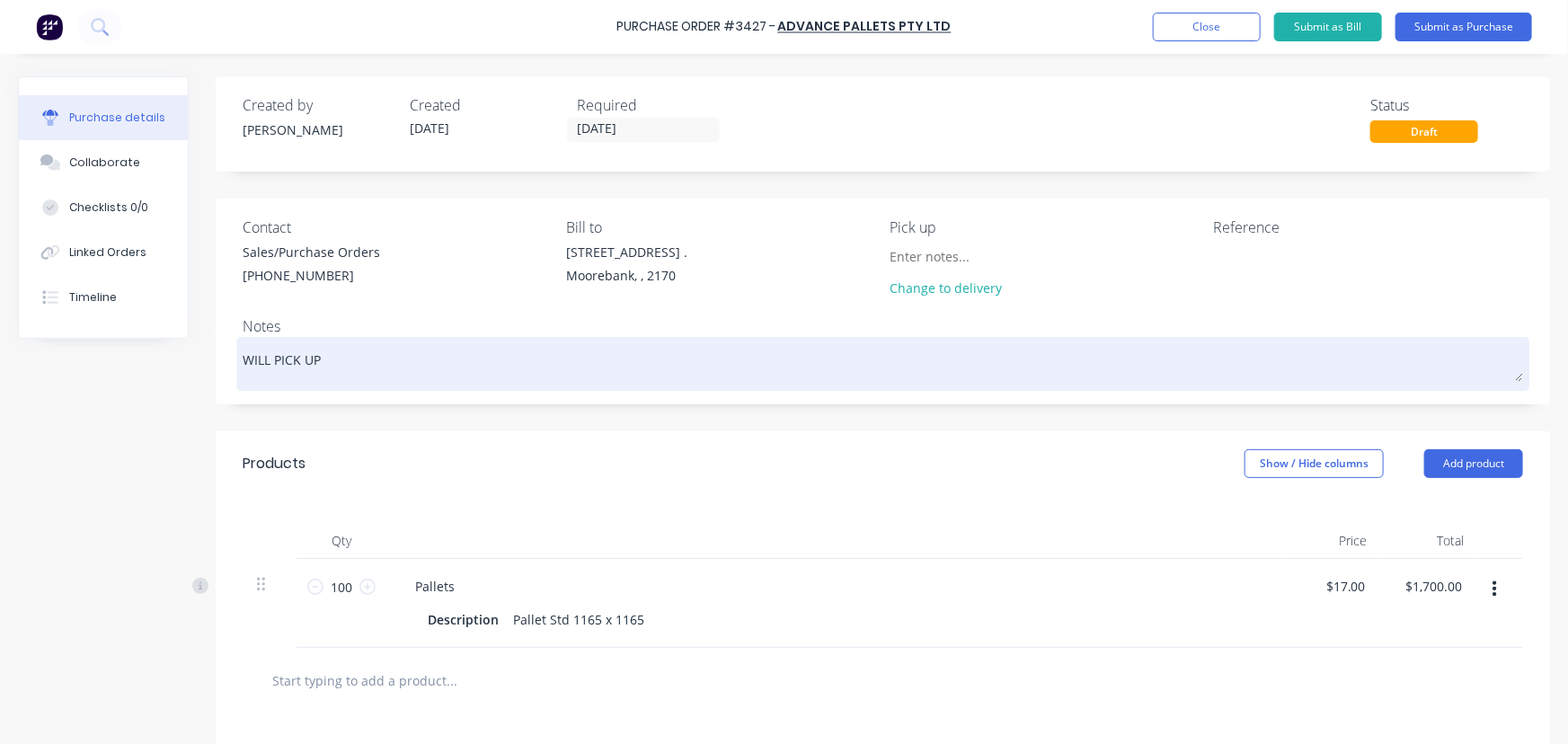
type textarea "WILL PICK UP T"
type textarea "x"
type textarea "WILL PICK UP TH"
type textarea "x"
type textarea "WILL PICK UP THU"
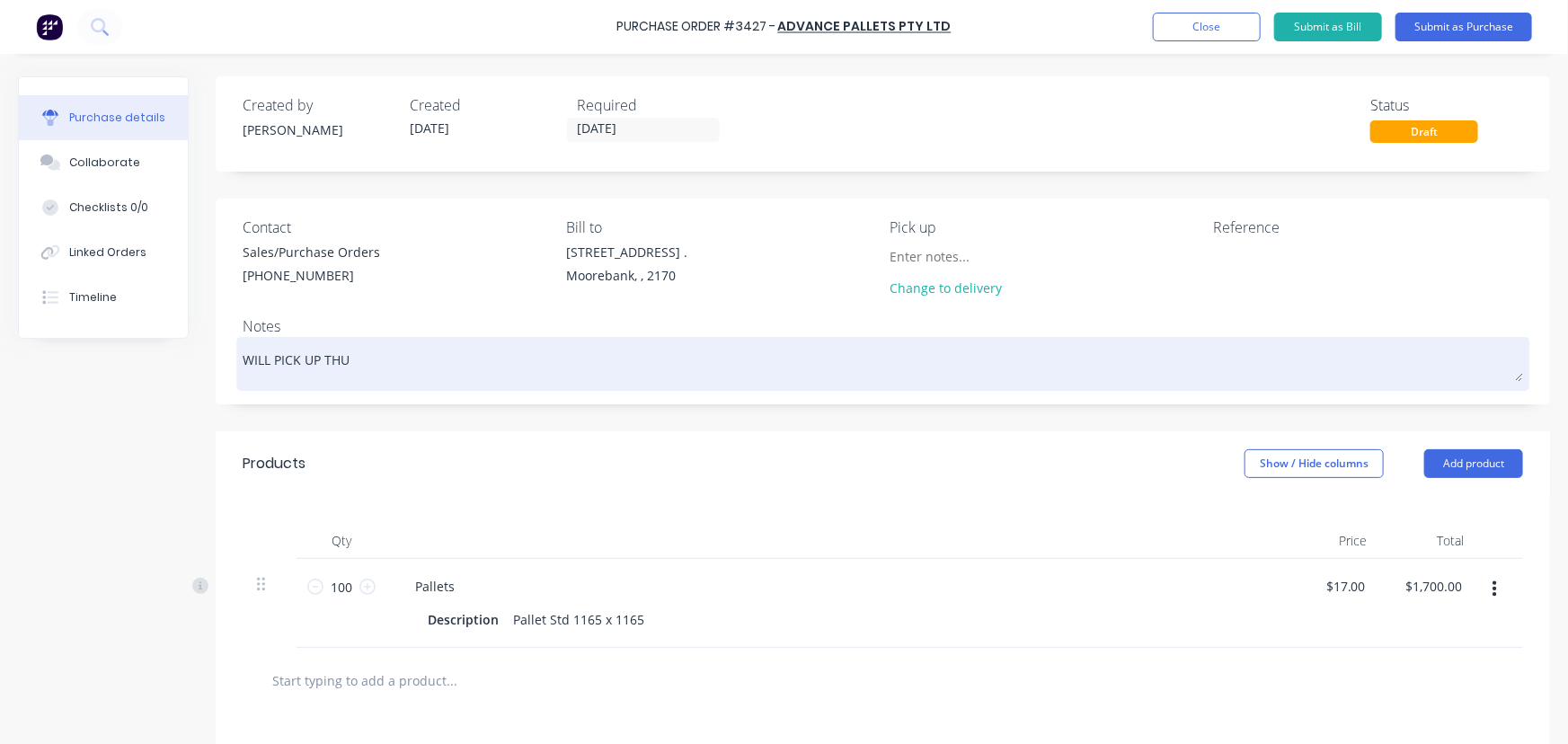
type textarea "x"
type textarea "WILL PICK UP THUR"
type textarea "x"
type textarea "WILL PICK UP THURS"
type textarea "x"
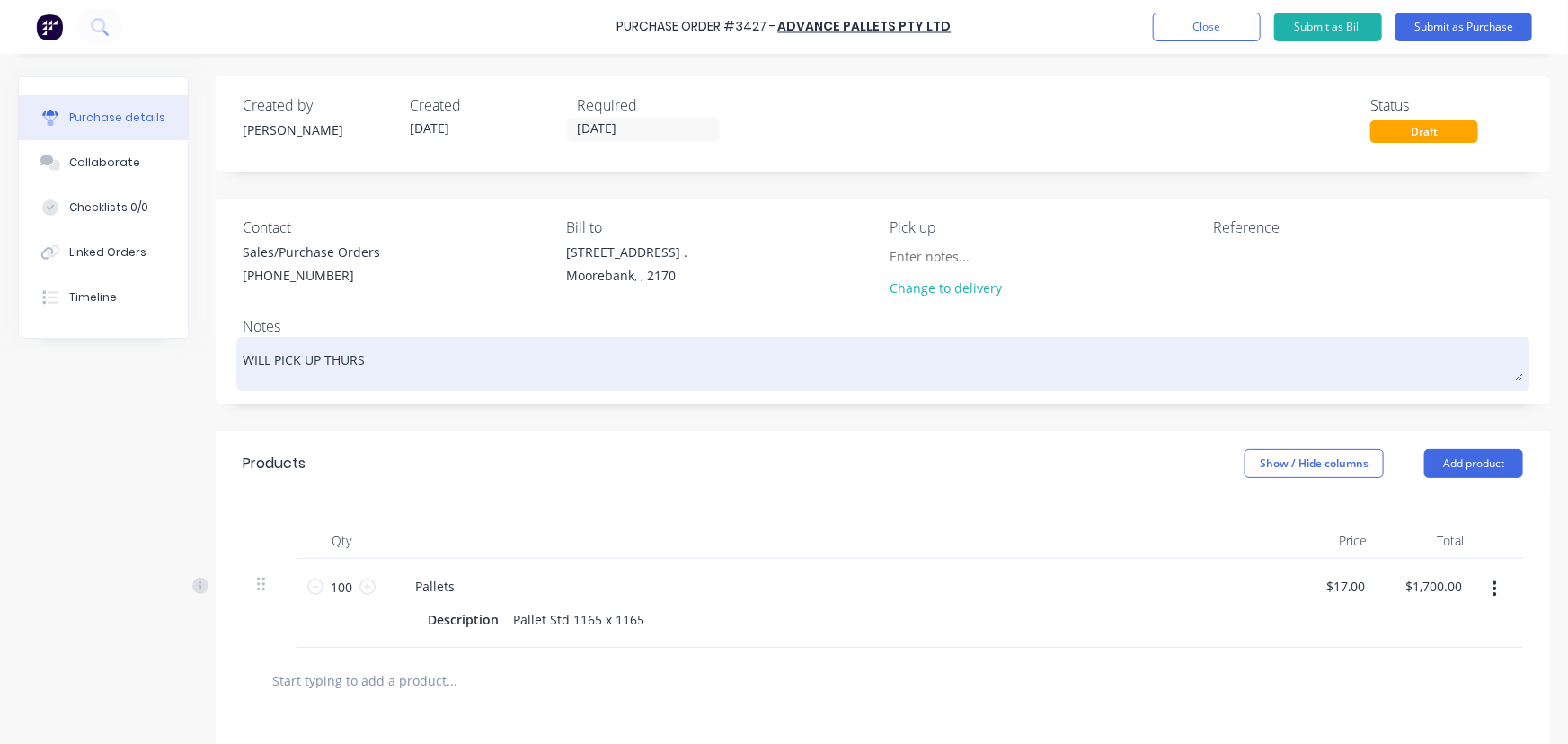
type textarea "WILL PICK UP THURSD"
type textarea "x"
type textarea "WILL PICK UP THURSDA"
type textarea "x"
type textarea "WILL PICK UP [DATE]"
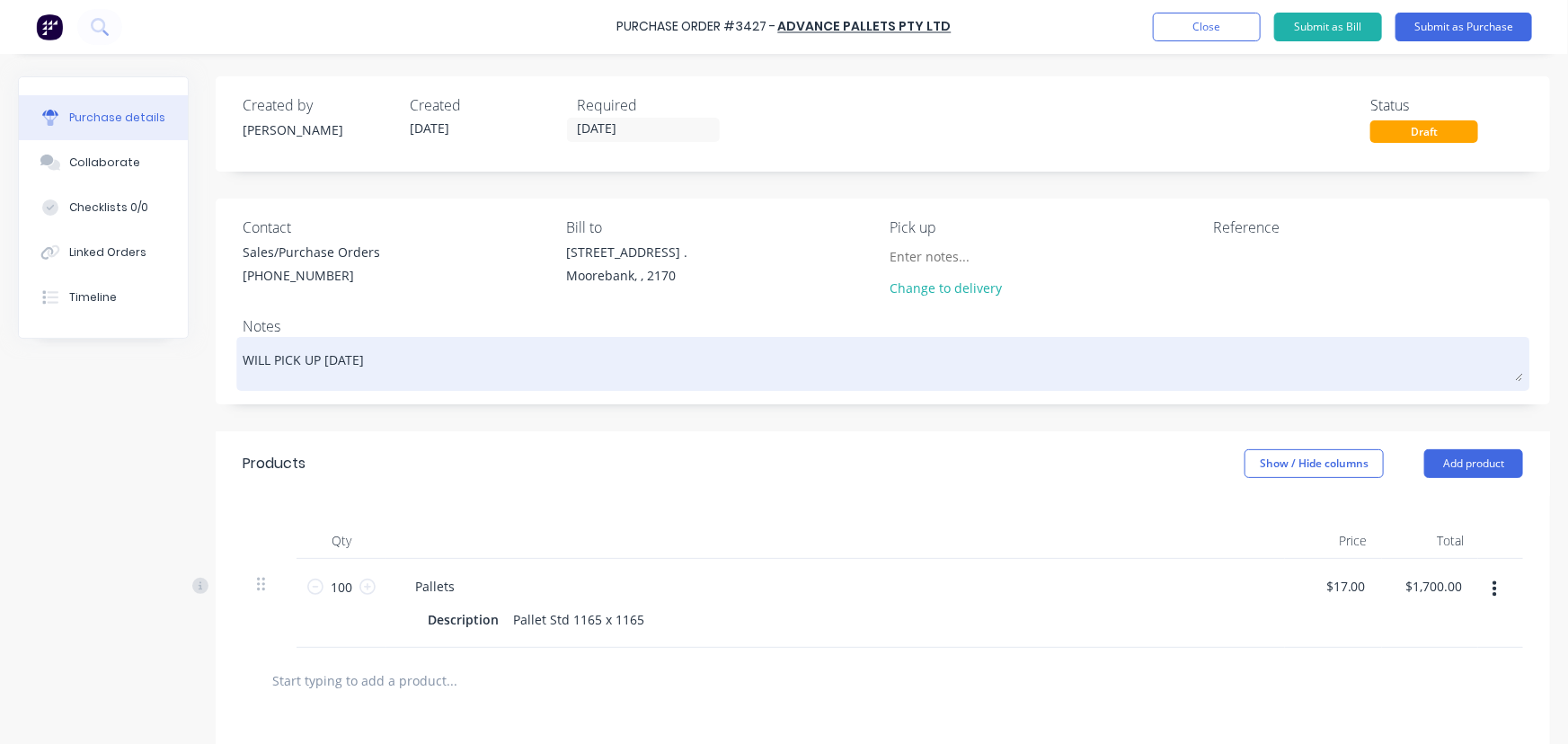
type textarea "x"
type textarea "WILL PICK UP [DATE]"
type textarea "x"
type textarea "WILL PICK UP [DATE] 1"
type textarea "x"
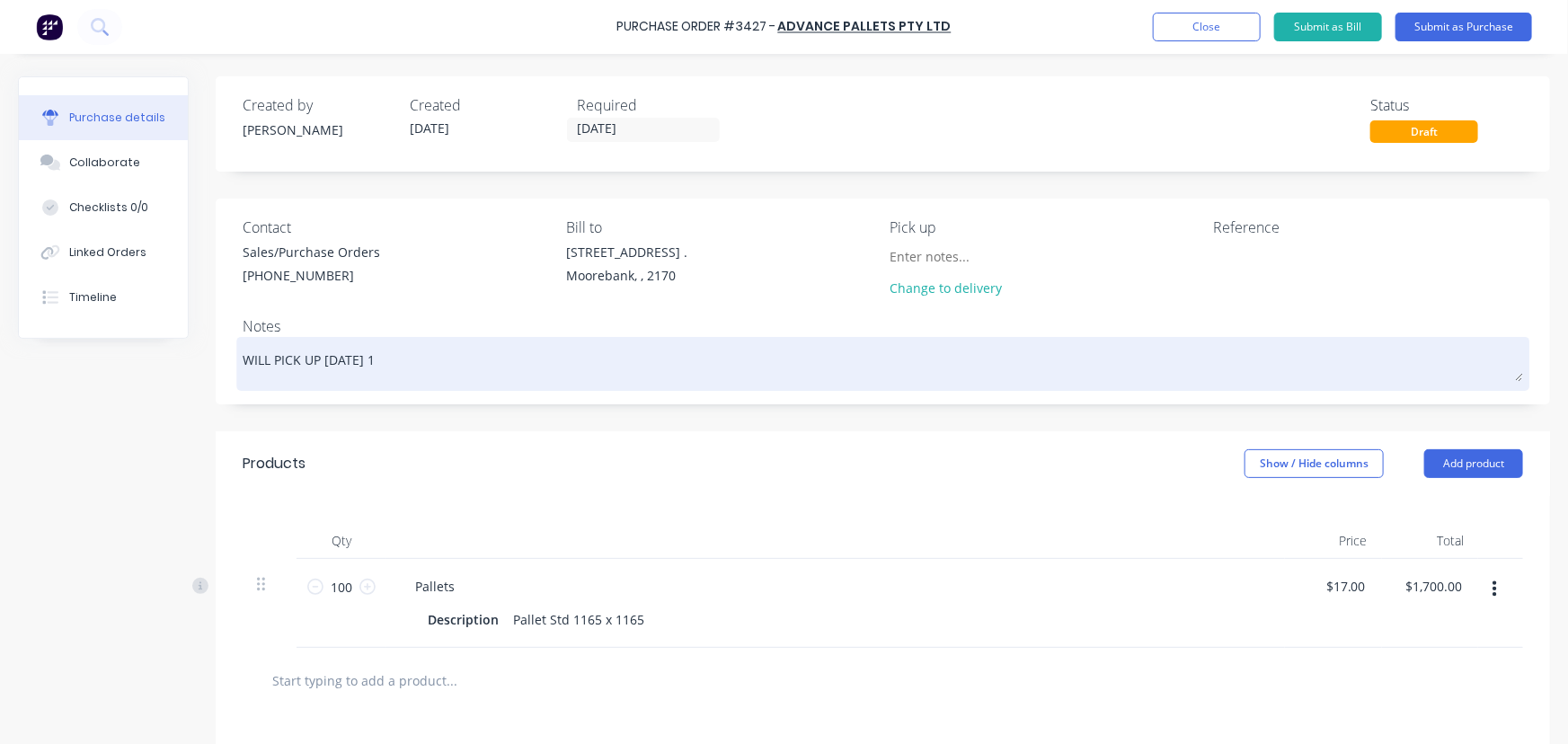
type textarea "WILL PICK UP [DATE] 11"
type textarea "x"
type textarea "WILL PICK UP [DATE] 11T"
type textarea "x"
type textarea "WILL PICK UP [DATE] 11TH"
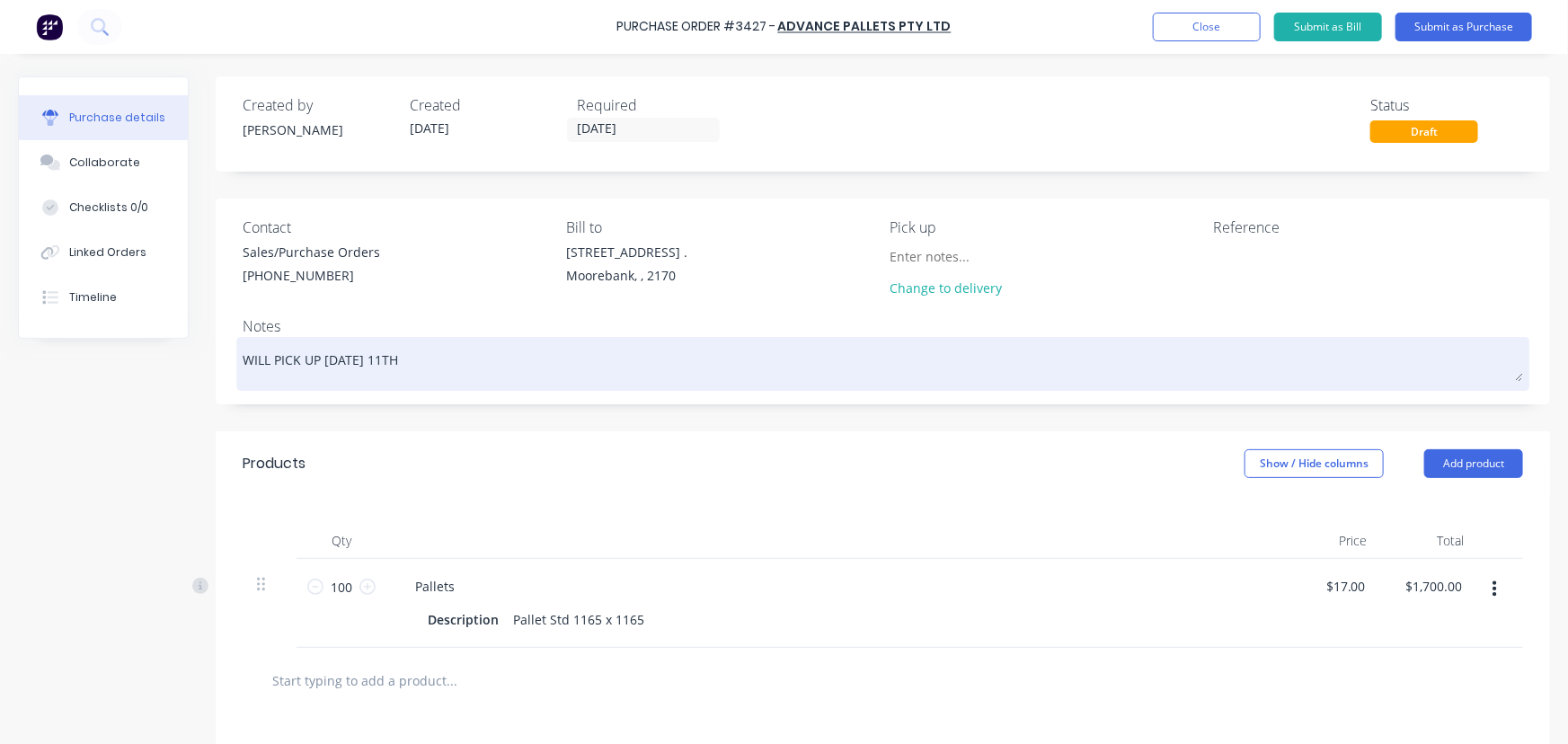
type textarea "x"
type textarea "WILL PICK UP [DATE] 11TH"
type textarea "x"
type textarea "WILL PICK UP [DATE] 11TH S"
type textarea "x"
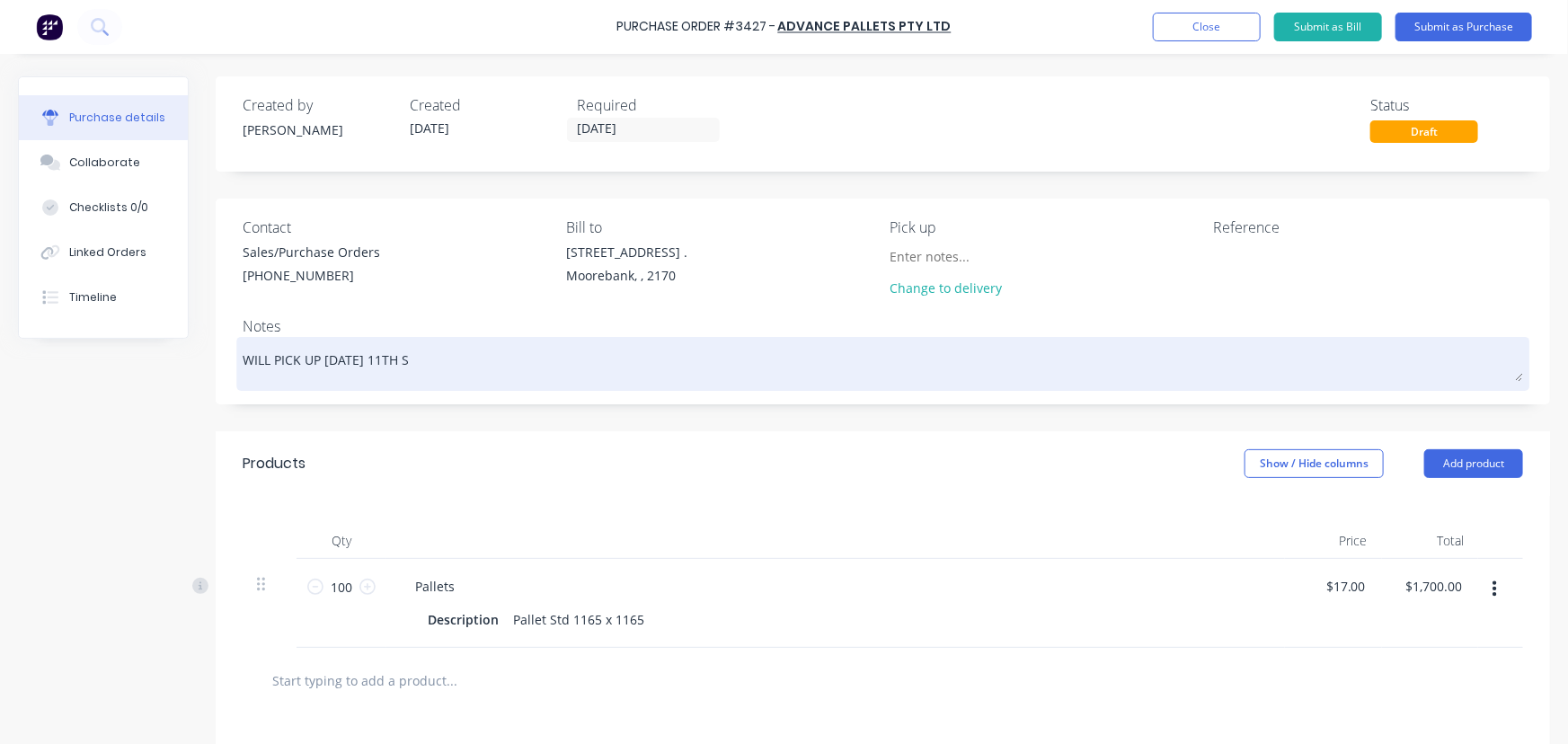
type textarea "WILL PICK UP [DATE] 11TH SE"
type textarea "x"
type textarea "WILL PICK UP [DATE]"
type textarea "x"
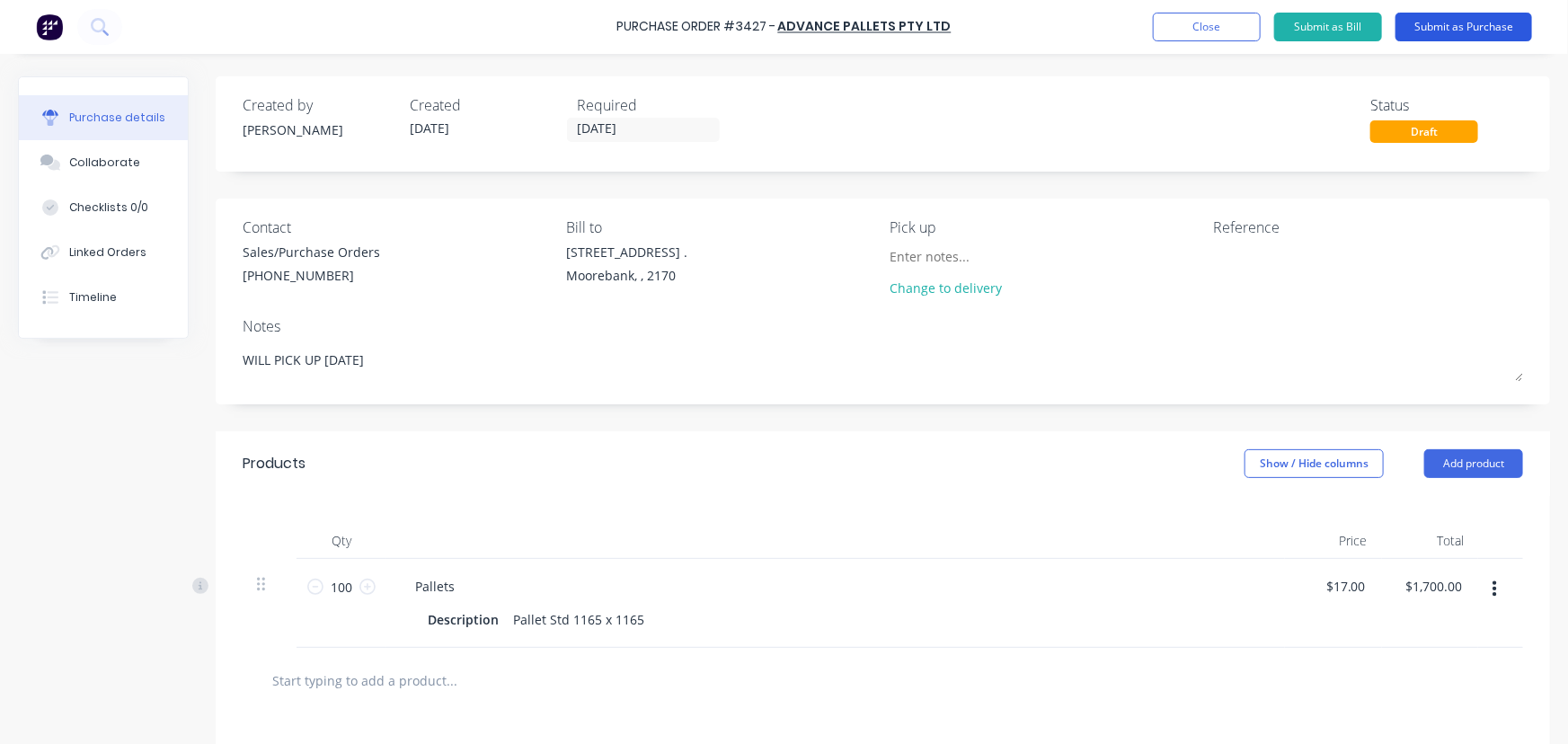
type textarea "WILL PICK UP [DATE]"
type textarea "x"
type textarea "WILL PICK UP [DATE]"
click at [1476, 31] on button "Submit as Purchase" at bounding box center [1463, 27] width 136 height 29
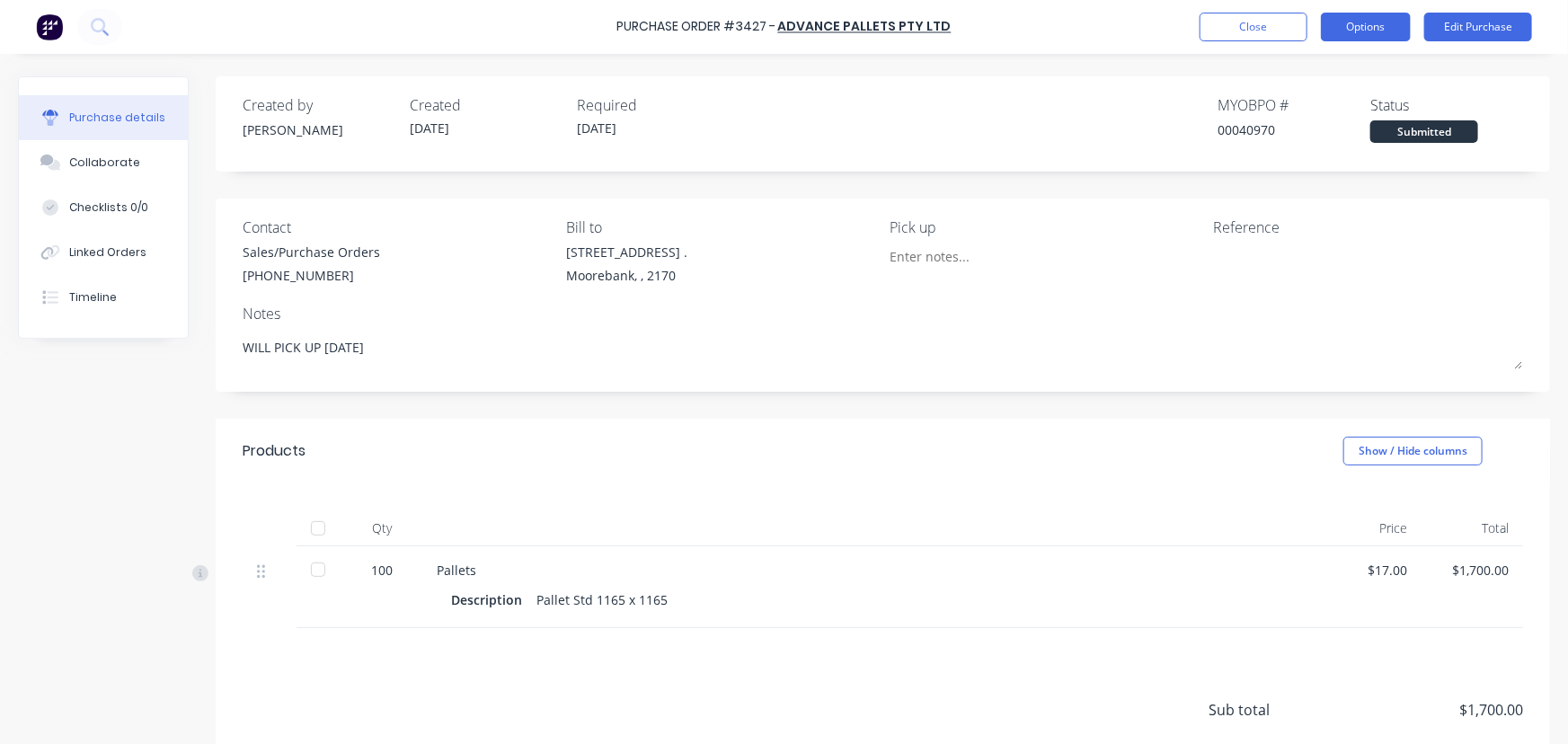
click at [1374, 22] on button "Options" at bounding box center [1366, 27] width 90 height 29
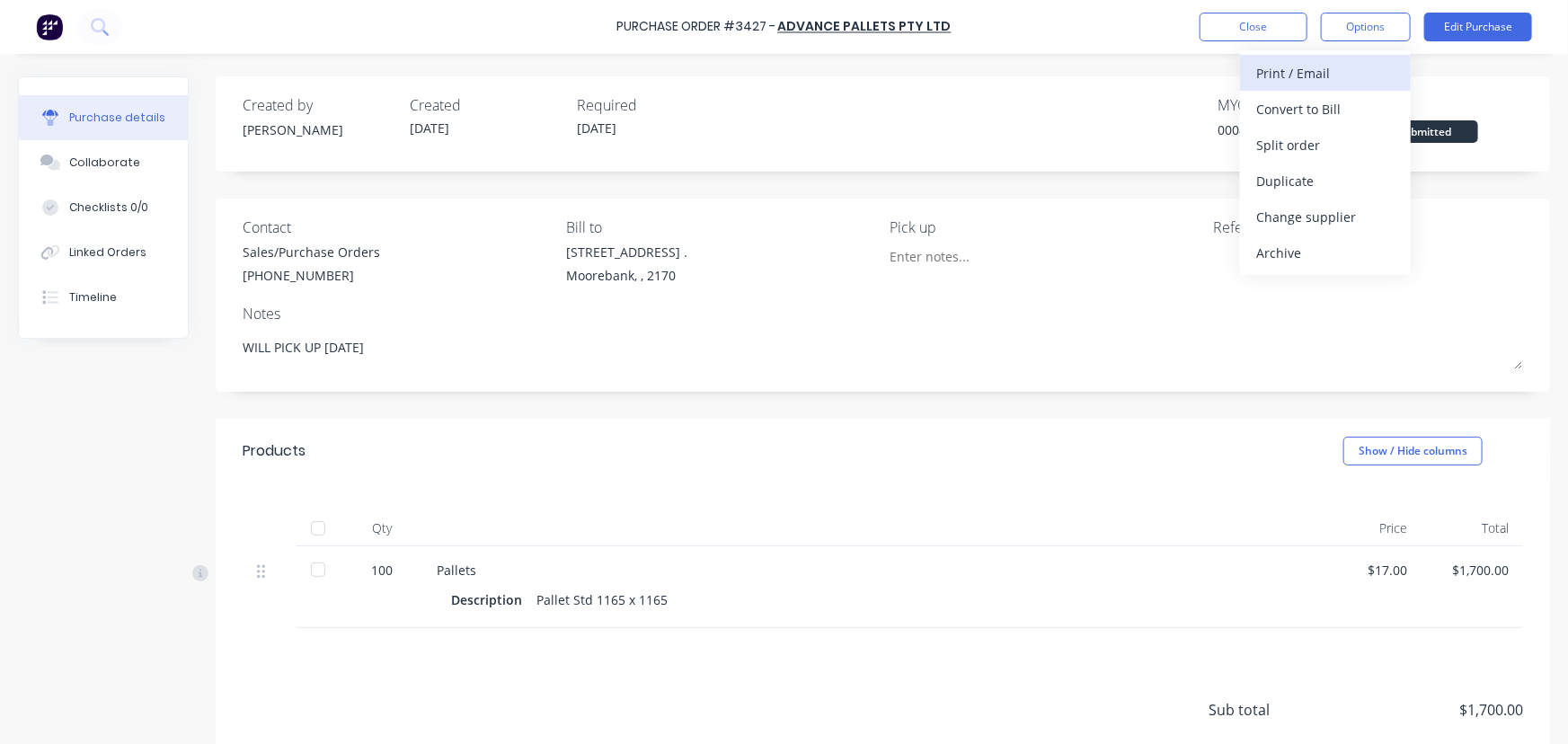
click at [1326, 78] on div "Print / Email" at bounding box center [1325, 73] width 138 height 26
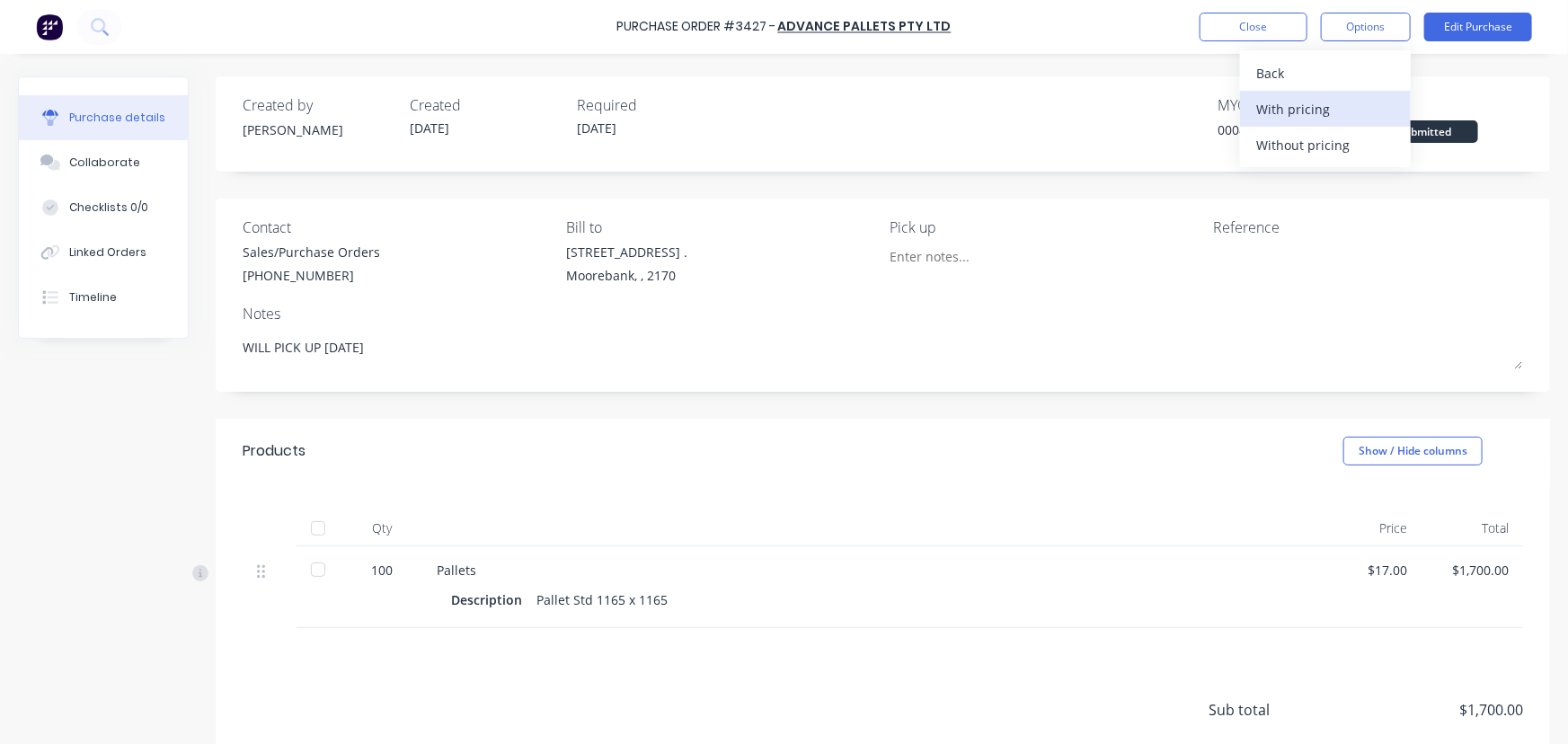
click at [1319, 107] on div "With pricing" at bounding box center [1325, 108] width 138 height 26
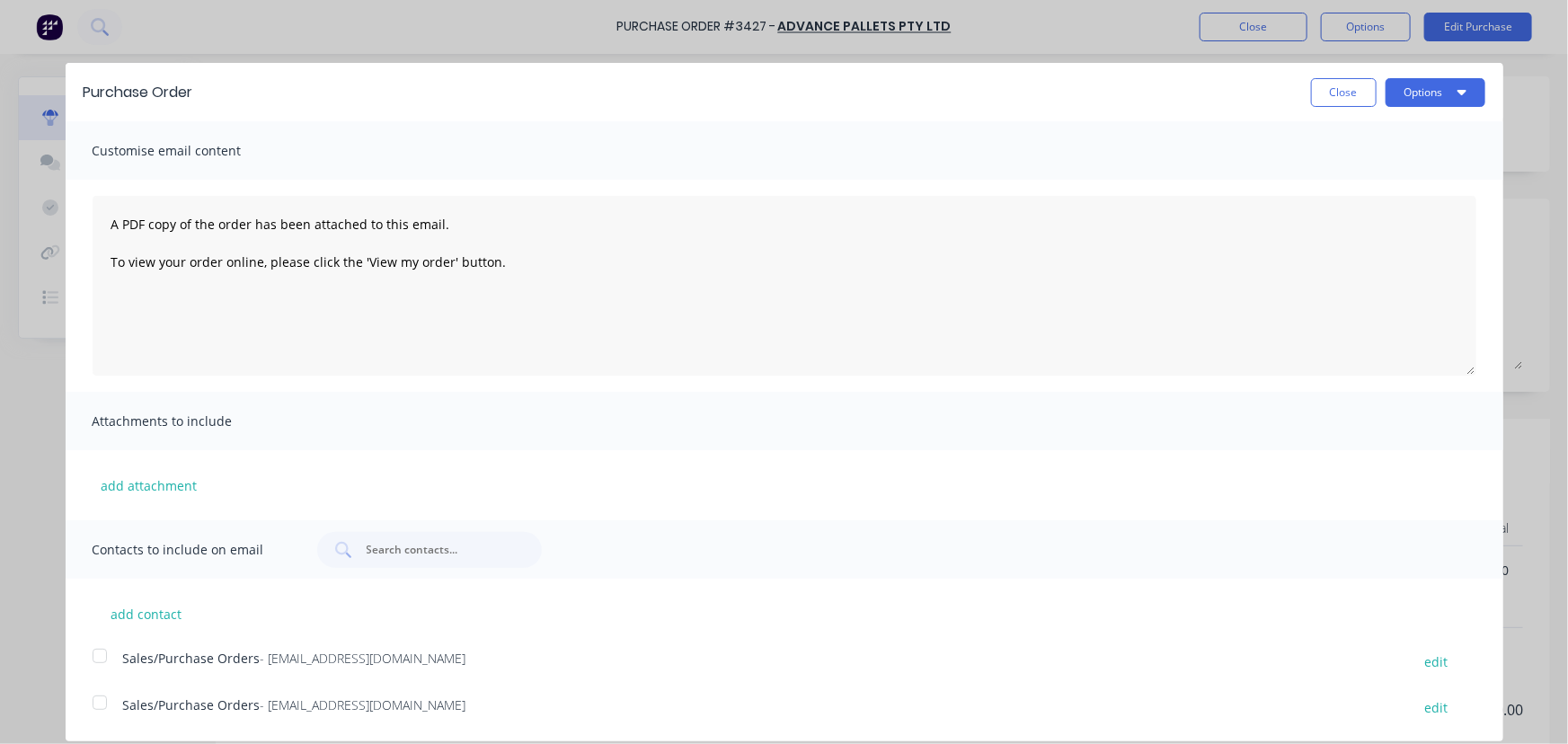
click at [103, 707] on div at bounding box center [99, 702] width 35 height 35
click at [1417, 89] on button "Options" at bounding box center [1436, 93] width 100 height 29
click at [1346, 172] on div "Email" at bounding box center [1400, 174] width 138 height 26
type textarea "x"
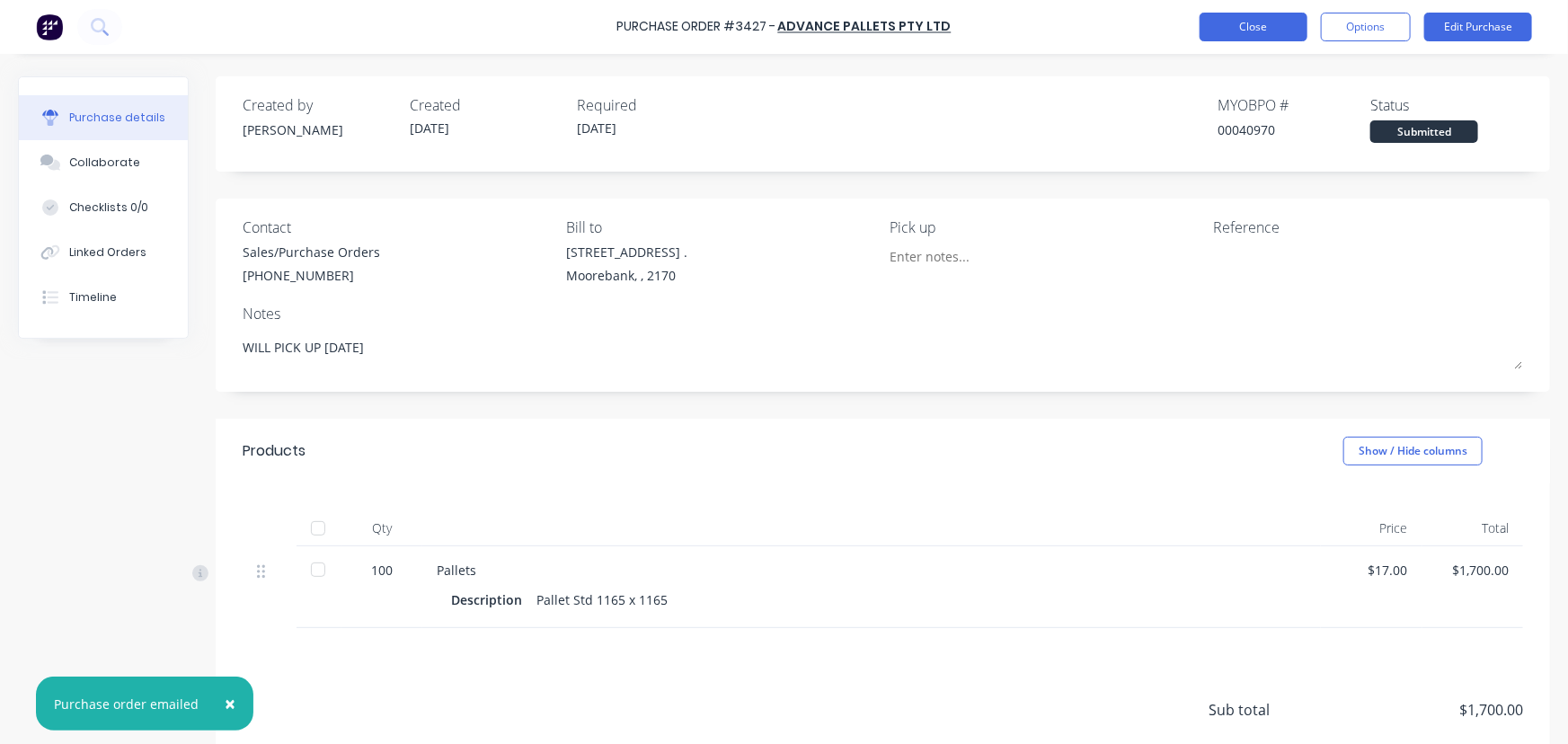
click at [1264, 21] on button "Close" at bounding box center [1253, 27] width 107 height 29
